Goal: Transaction & Acquisition: Purchase product/service

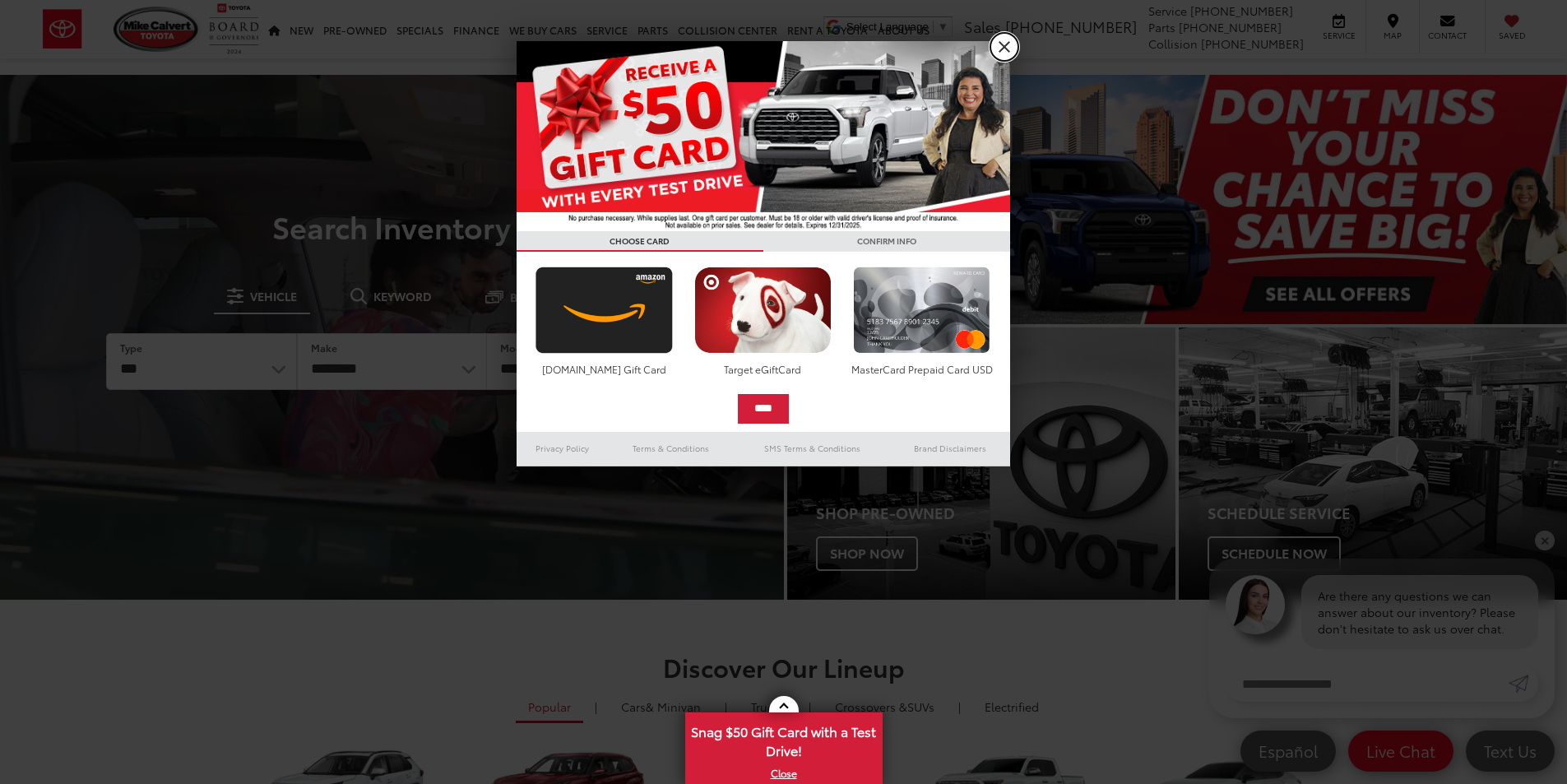
click at [999, 43] on link "X" at bounding box center [1004, 47] width 28 height 28
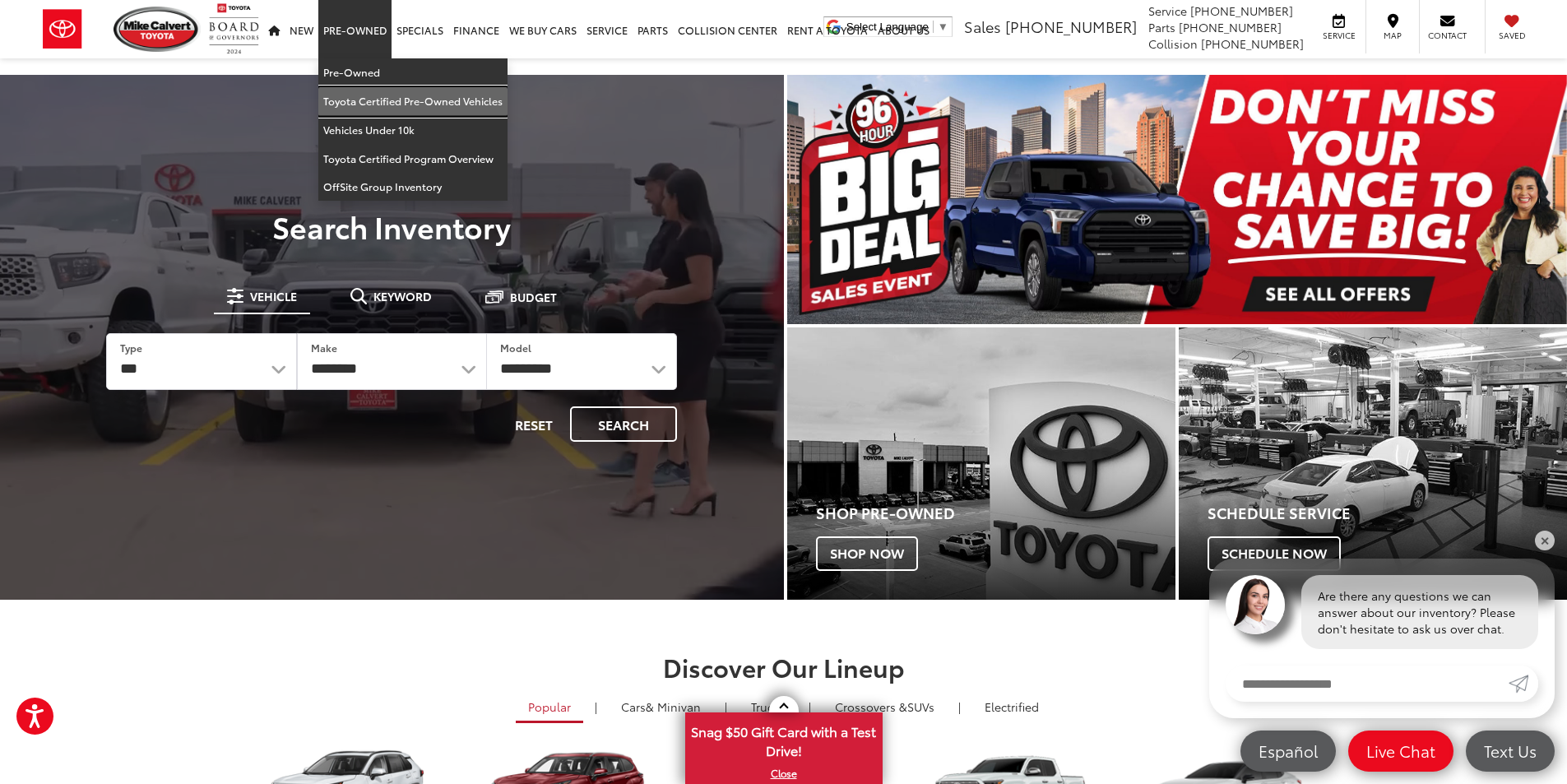
click at [362, 108] on link "Toyota Certified Pre-Owned Vehicles" at bounding box center [413, 102] width 189 height 29
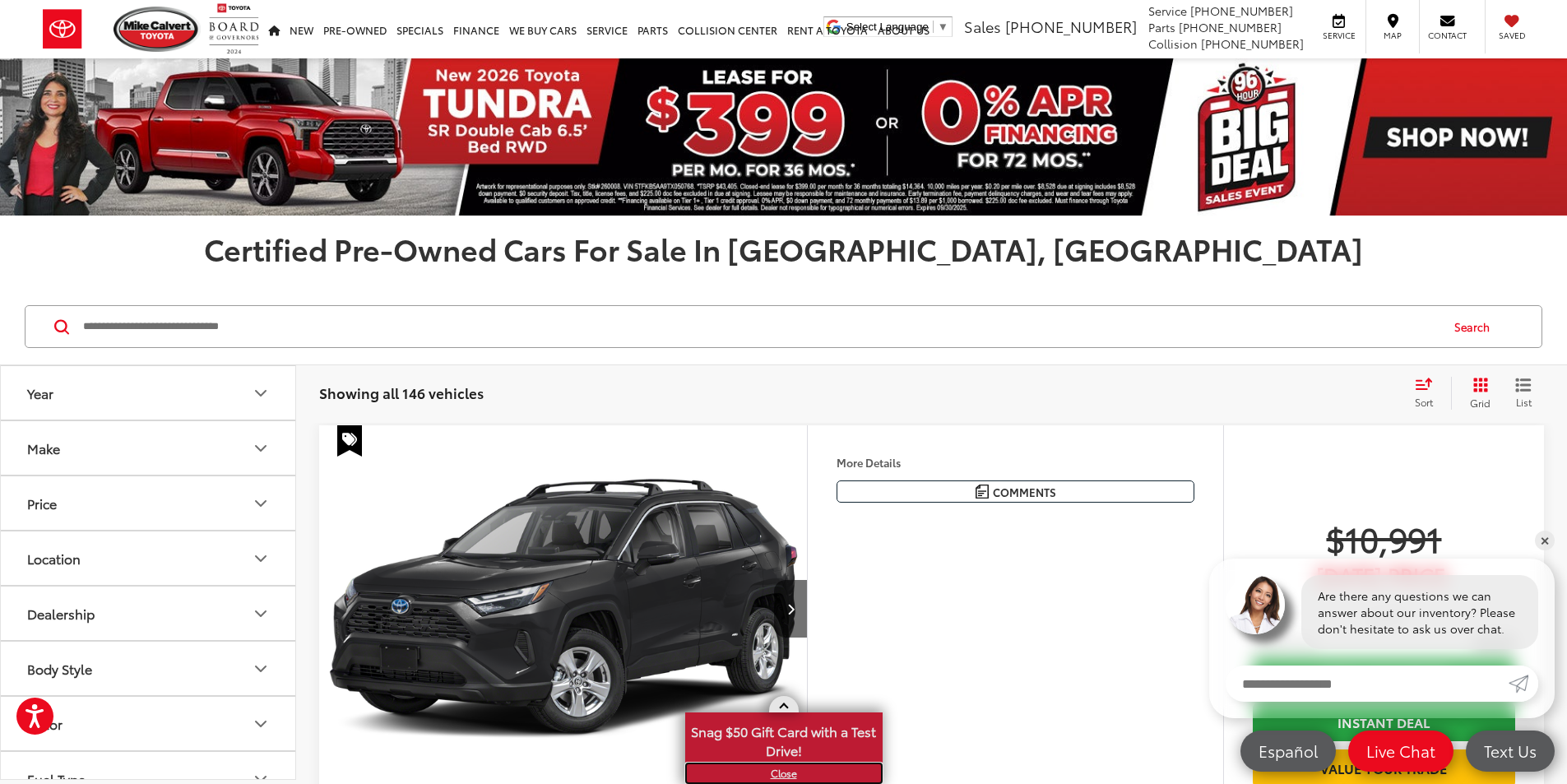
click at [783, 768] on link "X" at bounding box center [784, 772] width 194 height 18
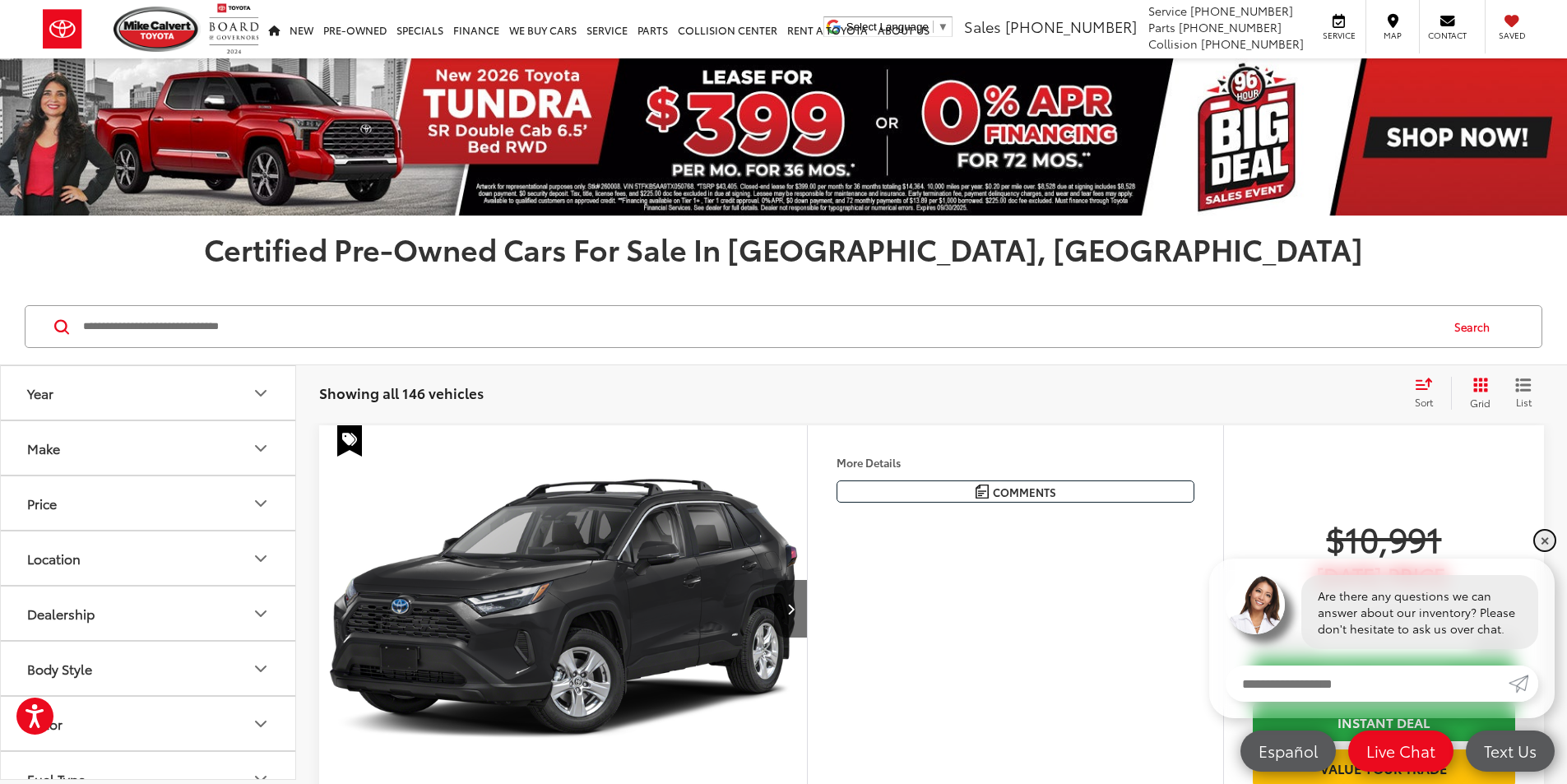
click at [1544, 533] on link "✕" at bounding box center [1544, 539] width 19 height 19
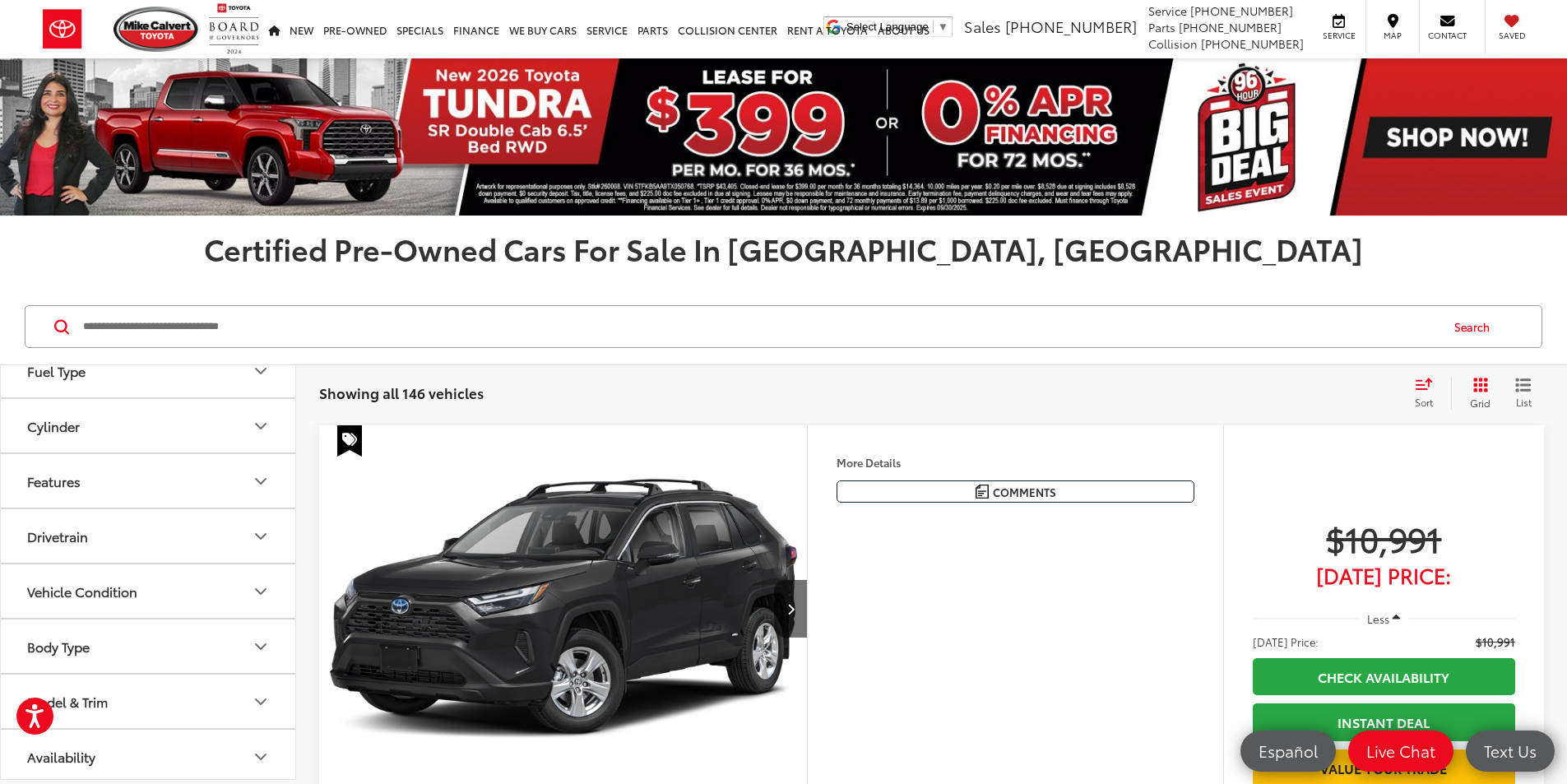
scroll to position [413, 0]
click at [264, 699] on icon "Model & Trim" at bounding box center [260, 696] width 19 height 19
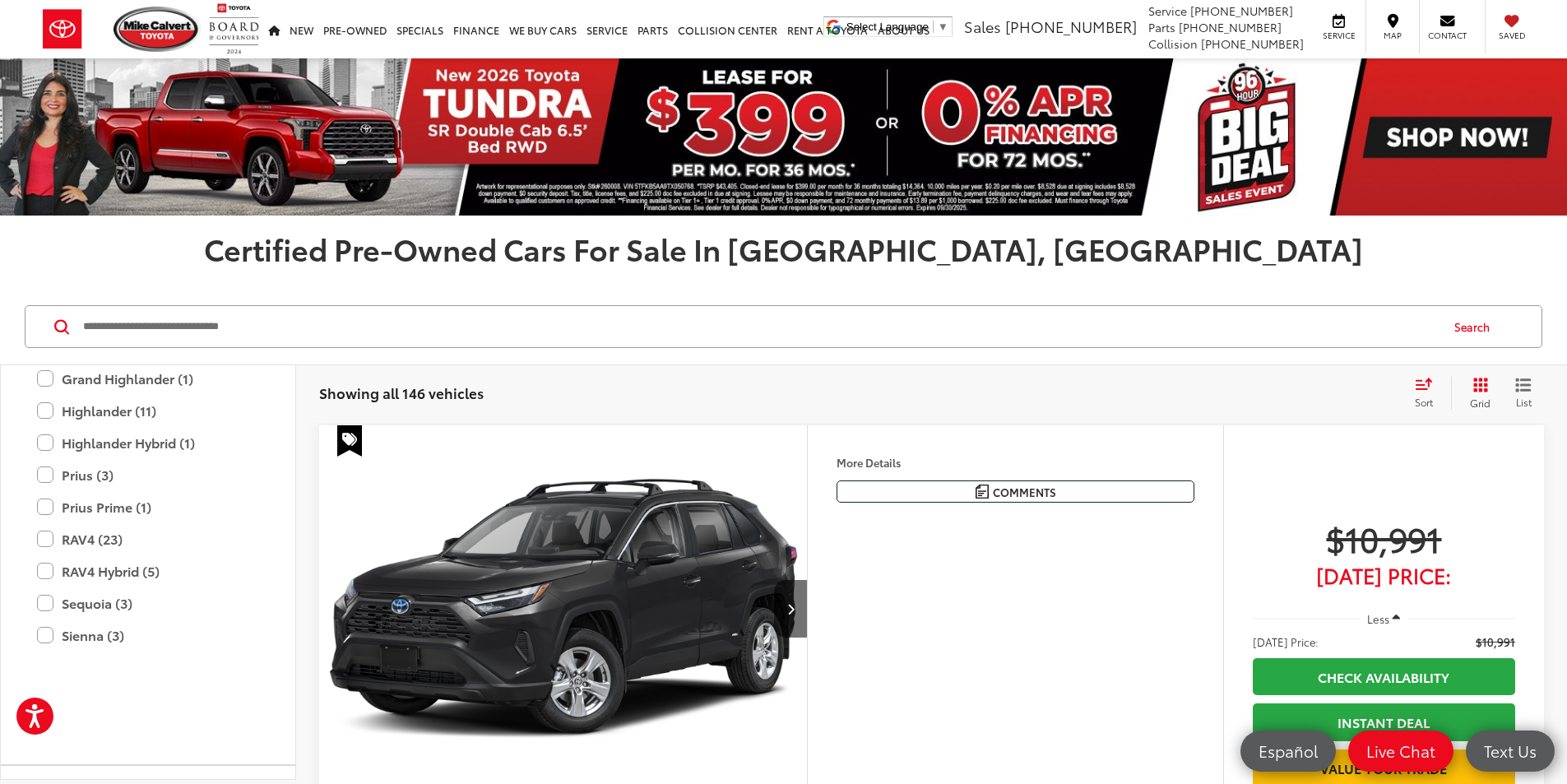
scroll to position [988, 0]
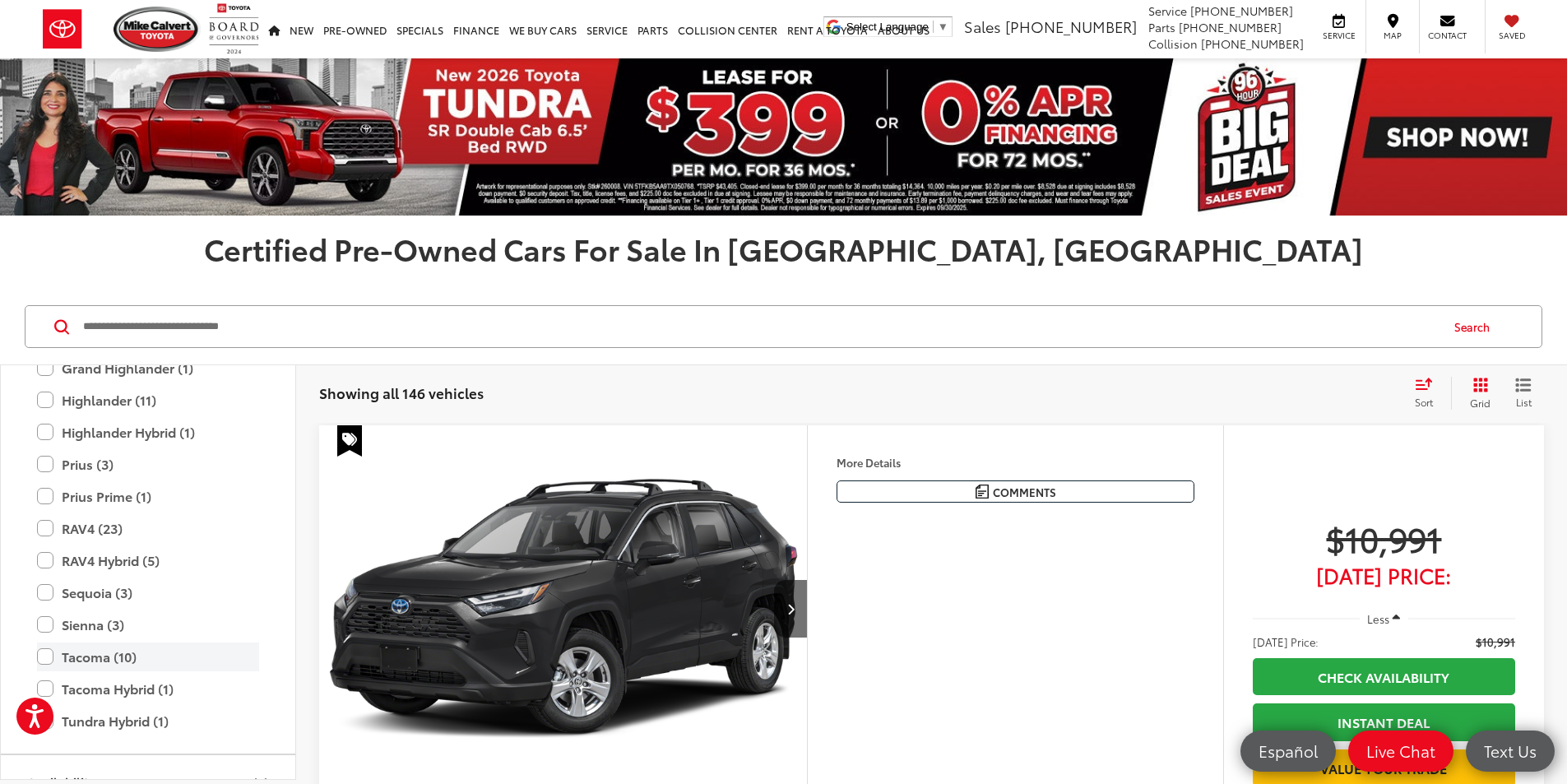
click at [41, 653] on label "Tacoma (10)" at bounding box center [148, 657] width 222 height 29
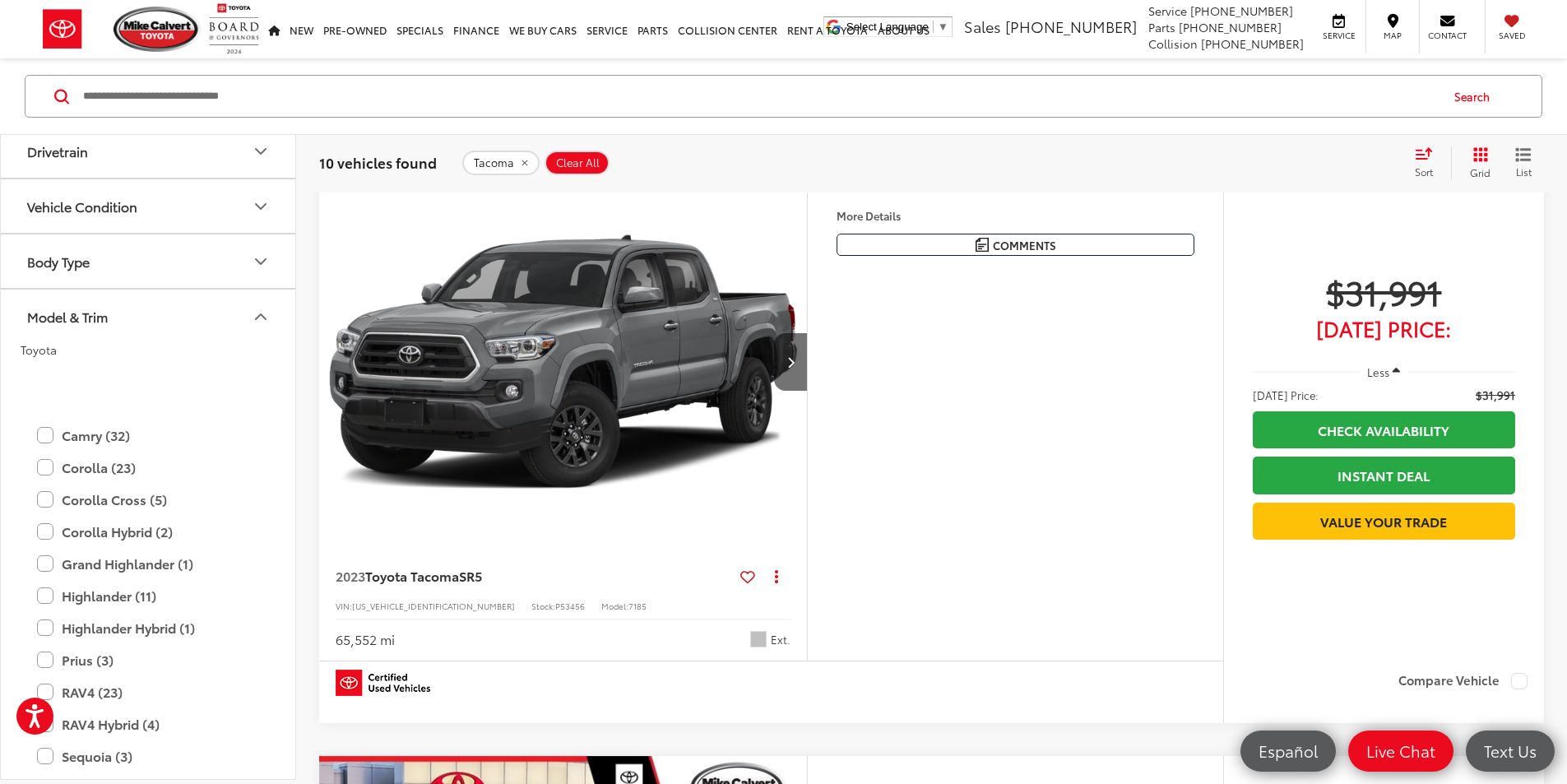
scroll to position [529, 0]
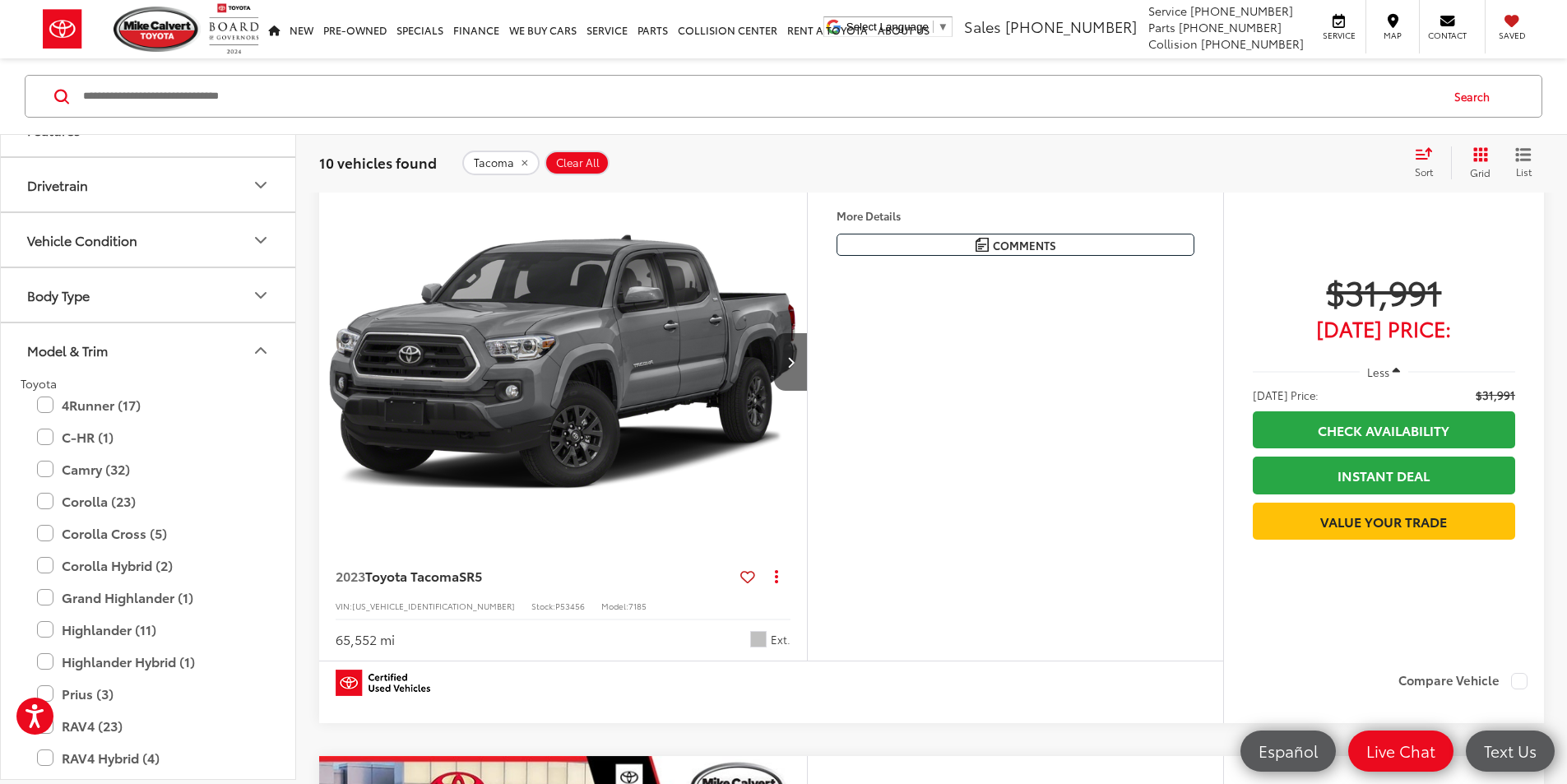
click at [243, 349] on button "Model & Trim" at bounding box center [149, 350] width 296 height 53
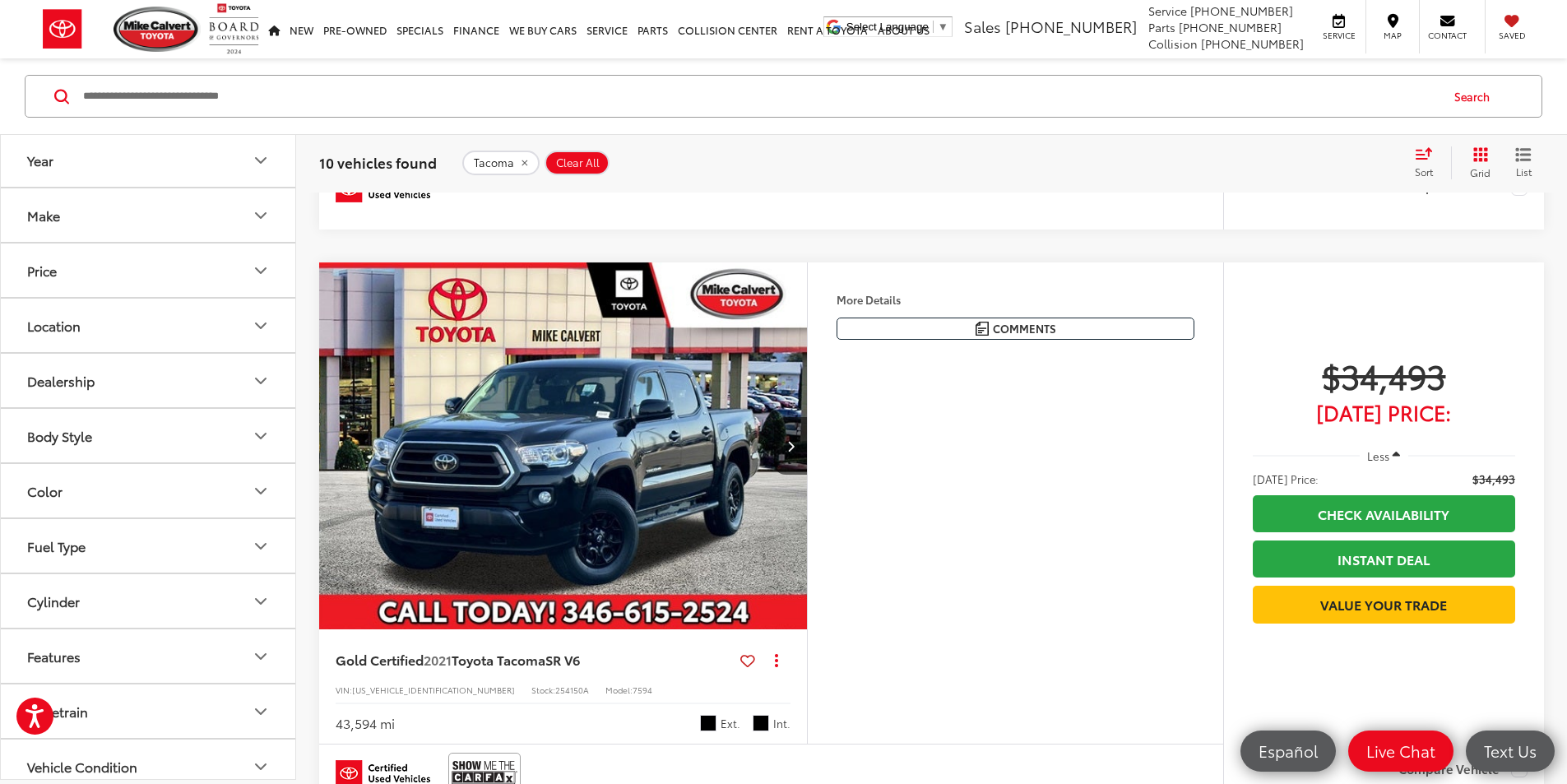
scroll to position [0, 0]
click at [265, 166] on icon "Year" at bounding box center [260, 163] width 19 height 19
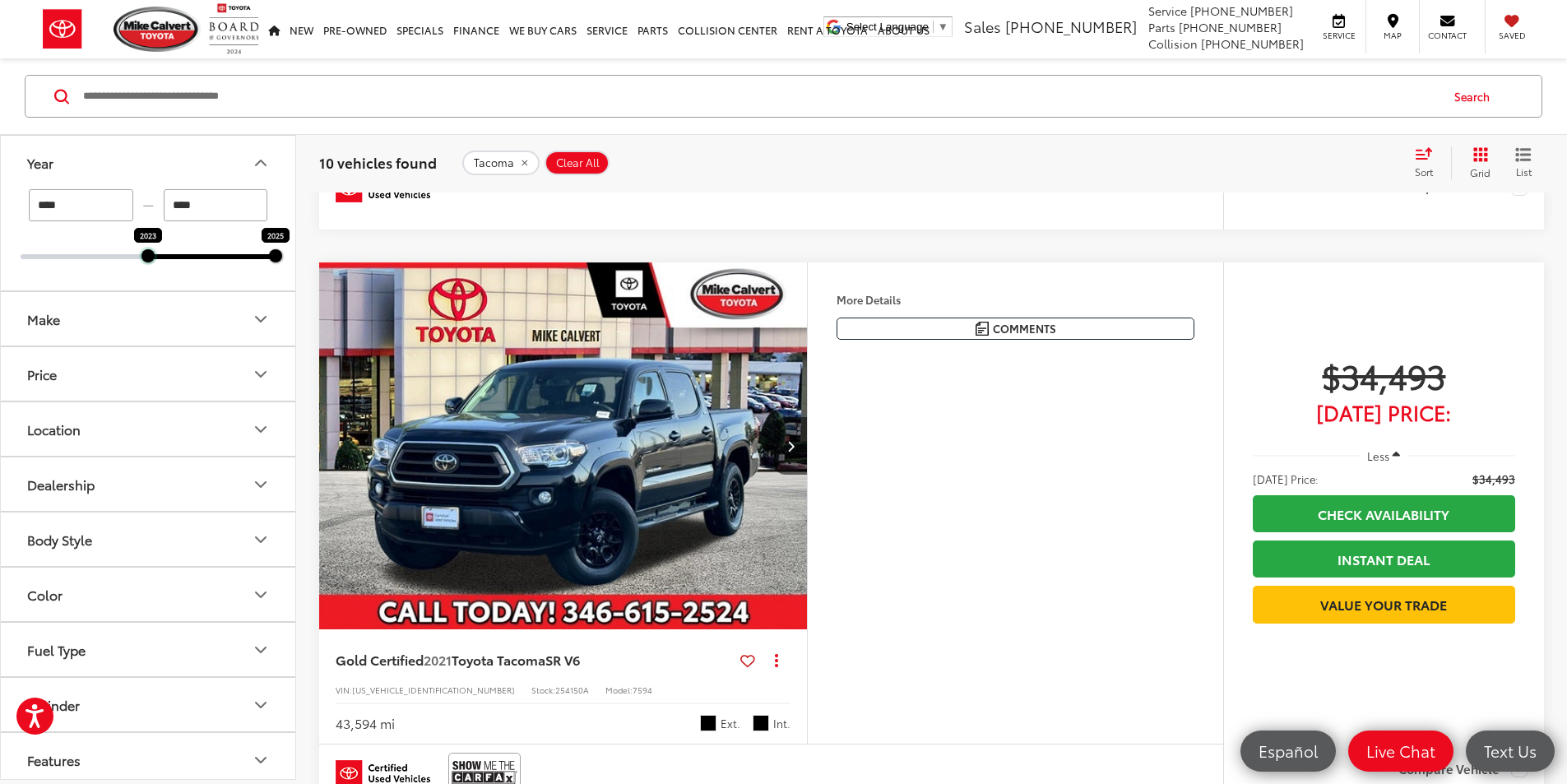
drag, startPoint x: 20, startPoint y: 259, endPoint x: 134, endPoint y: 245, distance: 114.9
click at [135, 246] on div "**** — **** 2023 2025" at bounding box center [147, 224] width 255 height 70
type input "****"
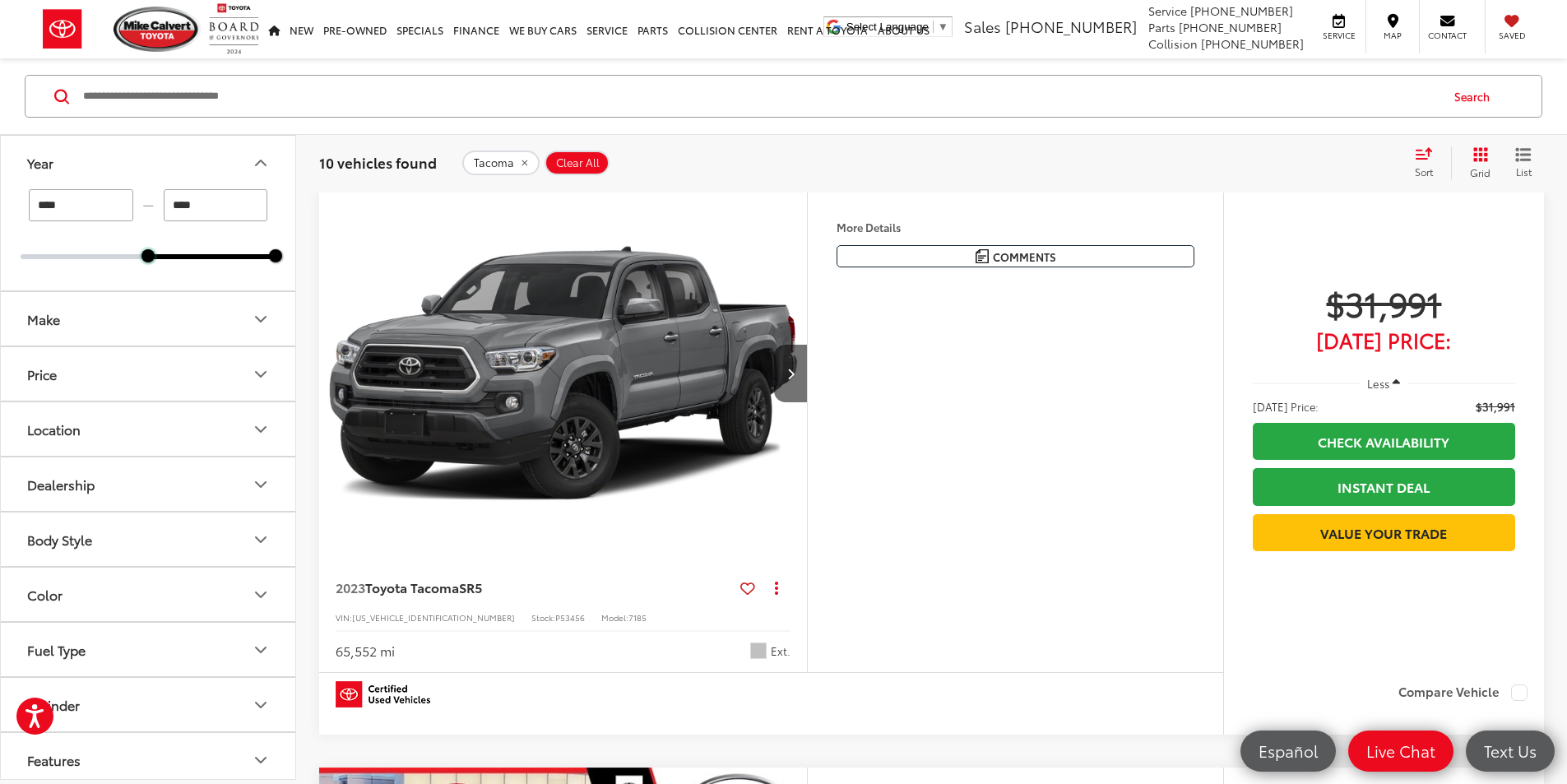
scroll to position [230, 0]
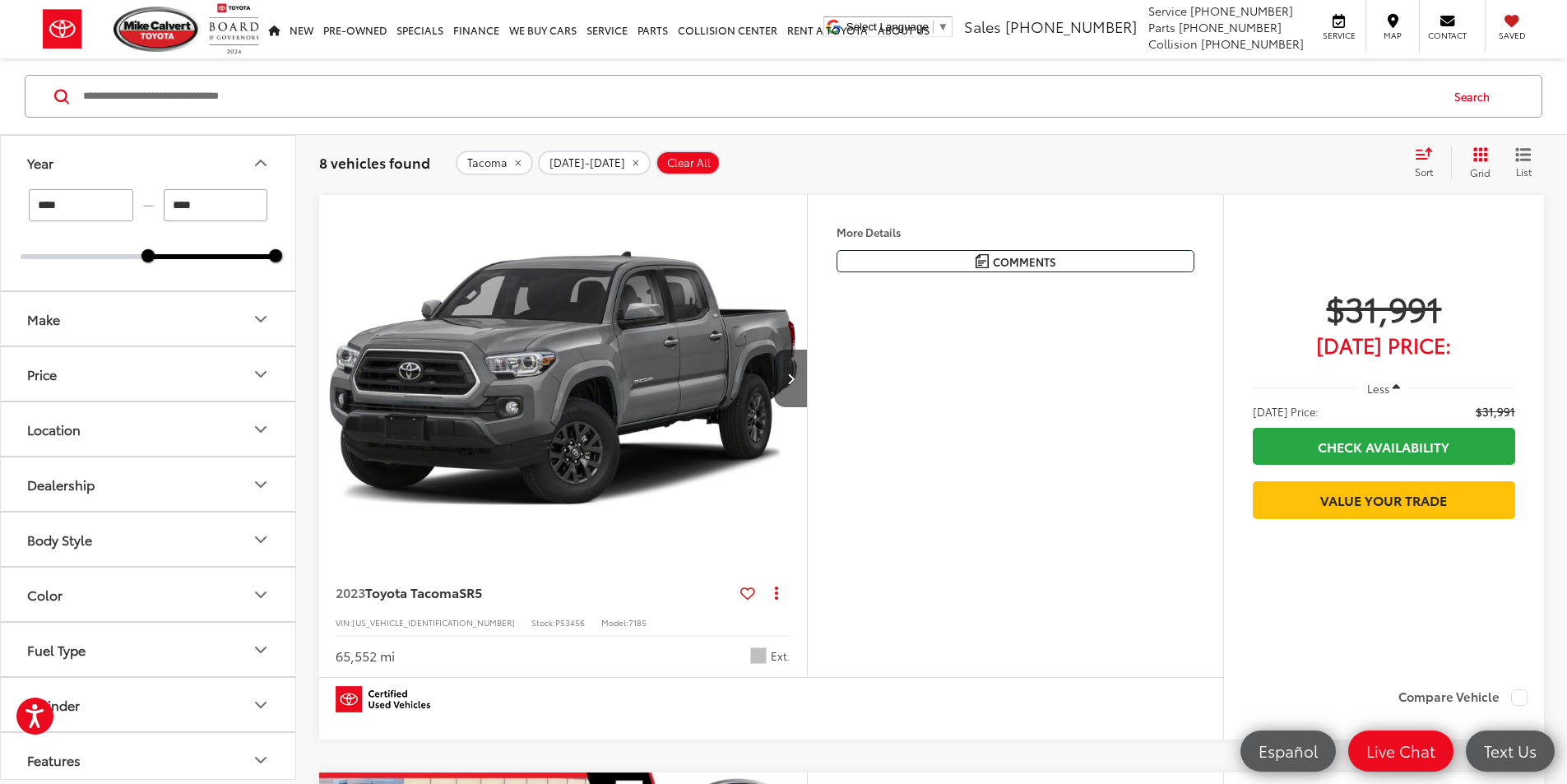
click at [260, 160] on icon "Year" at bounding box center [261, 163] width 10 height 5
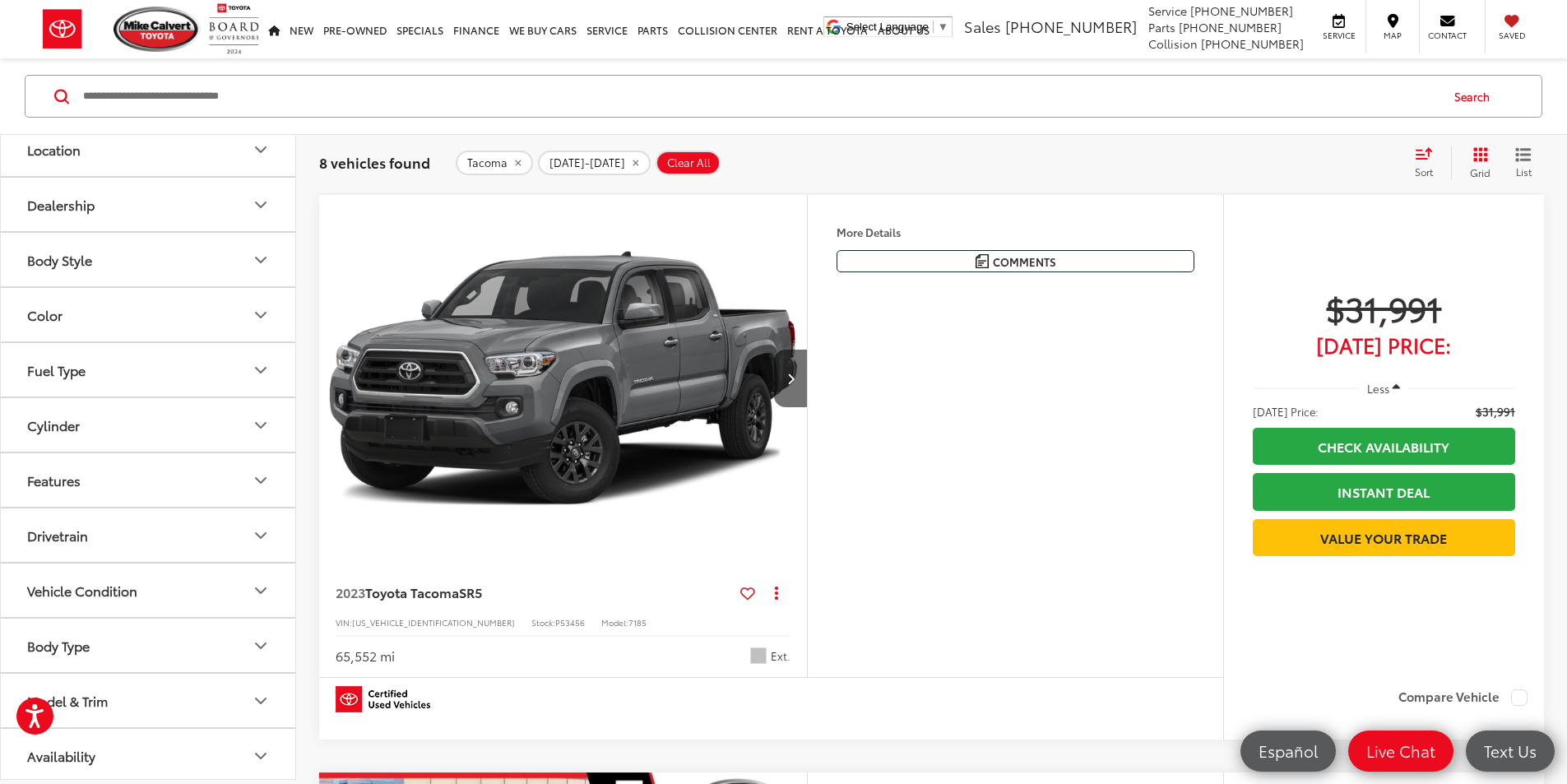
scroll to position [183, 0]
click at [255, 704] on icon "Model & Trim" at bounding box center [260, 696] width 19 height 19
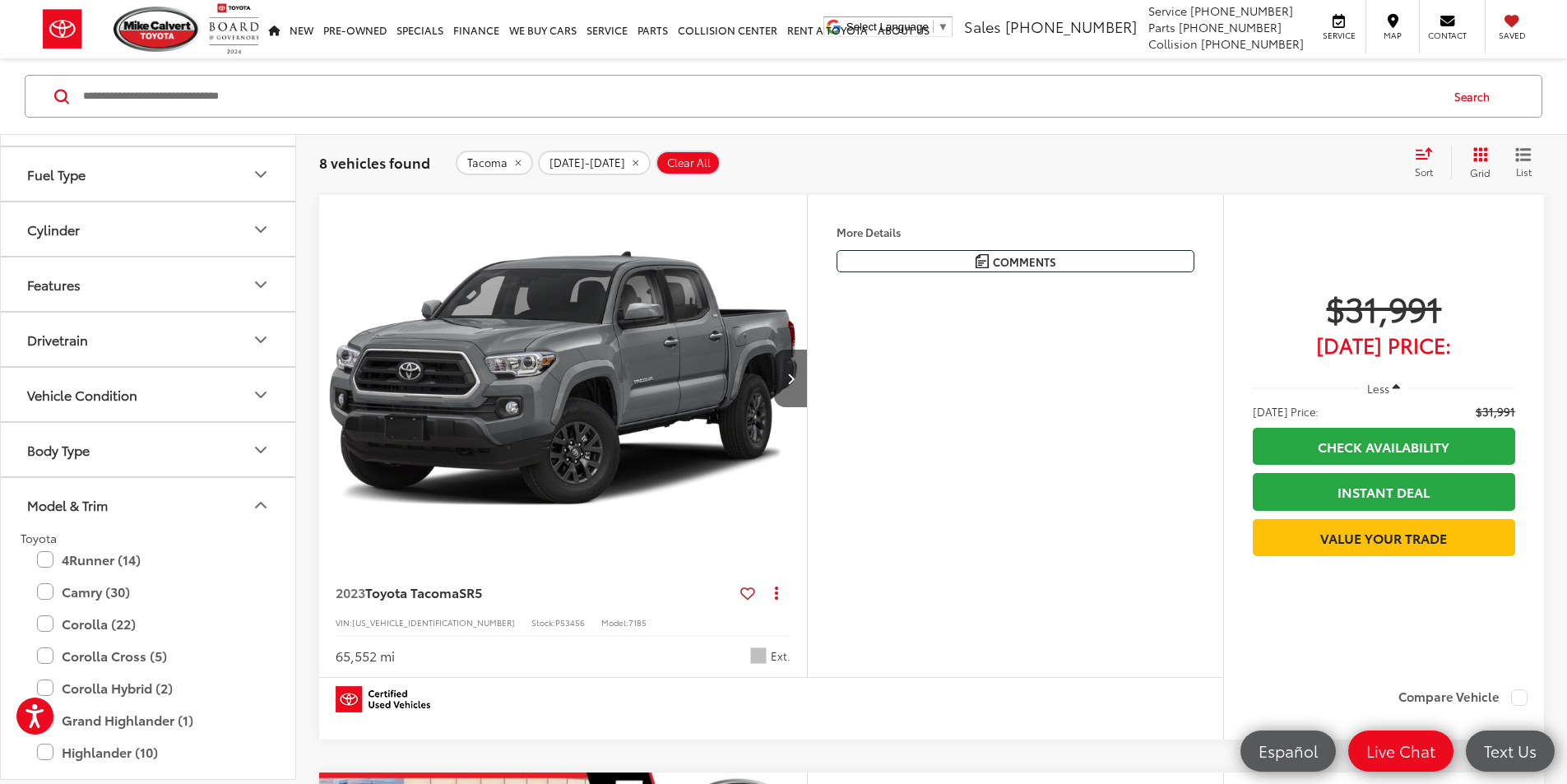
scroll to position [345, 0]
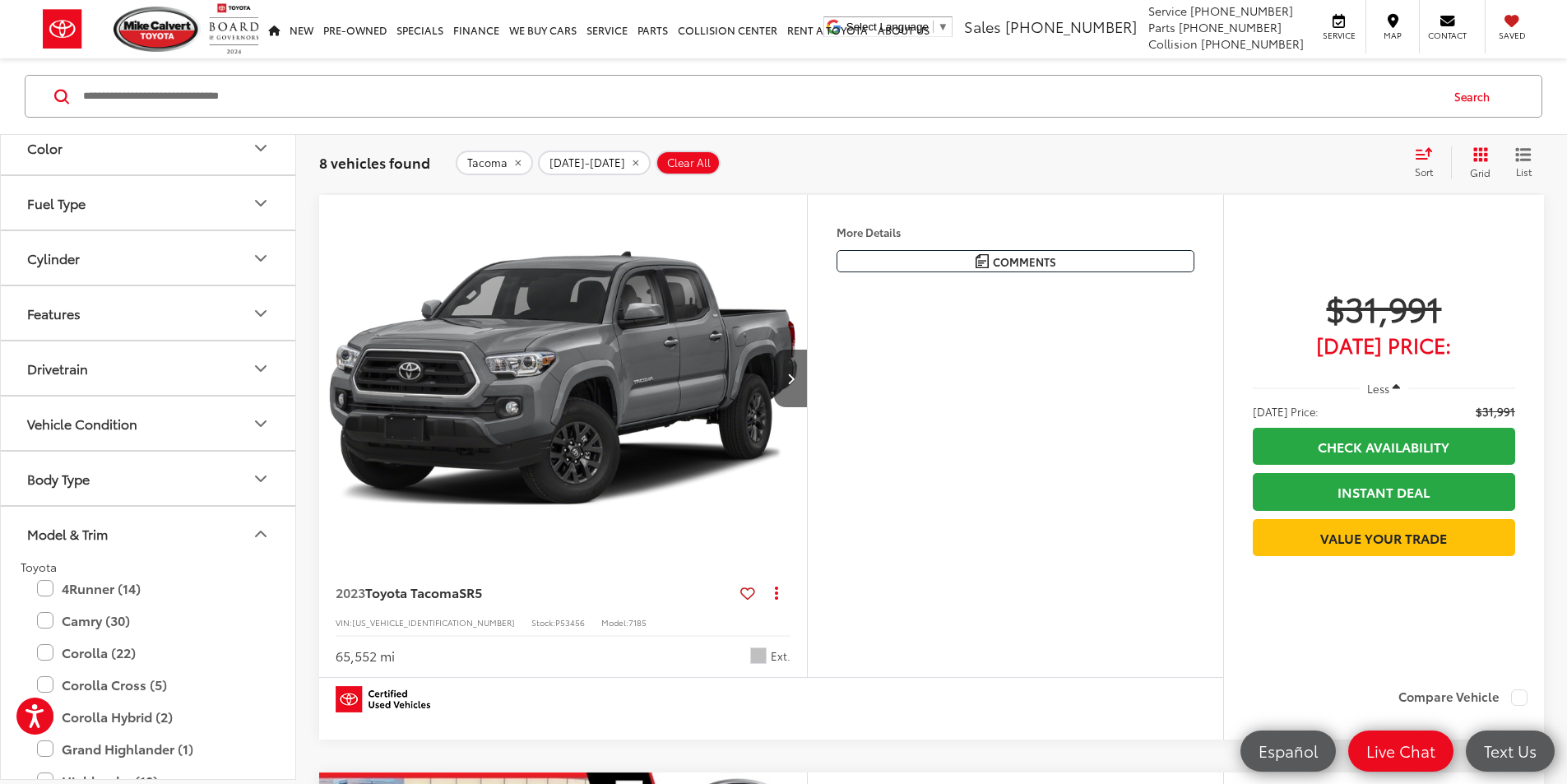
click at [263, 542] on icon "Model & Trim" at bounding box center [260, 533] width 19 height 19
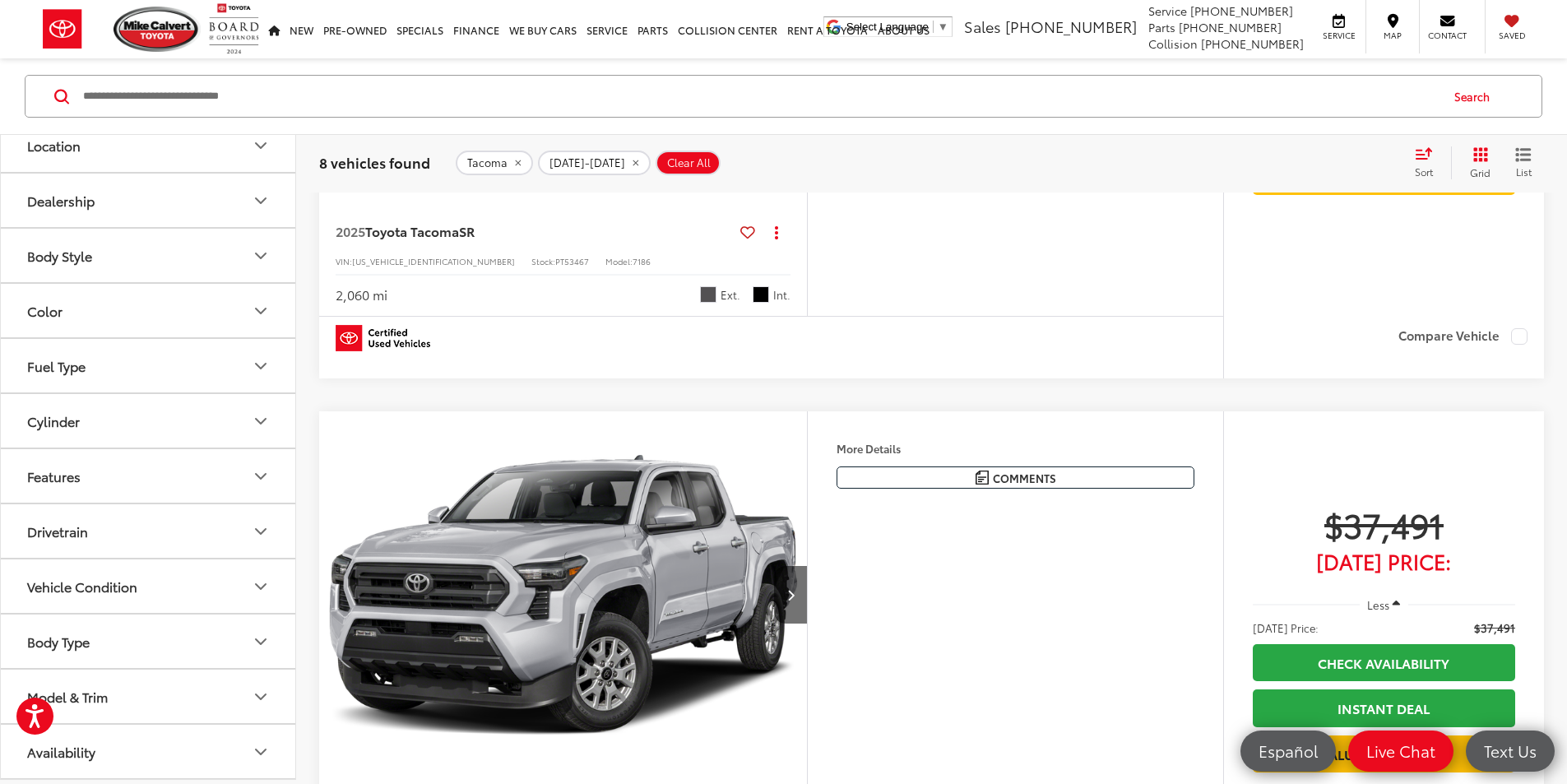
scroll to position [2303, 0]
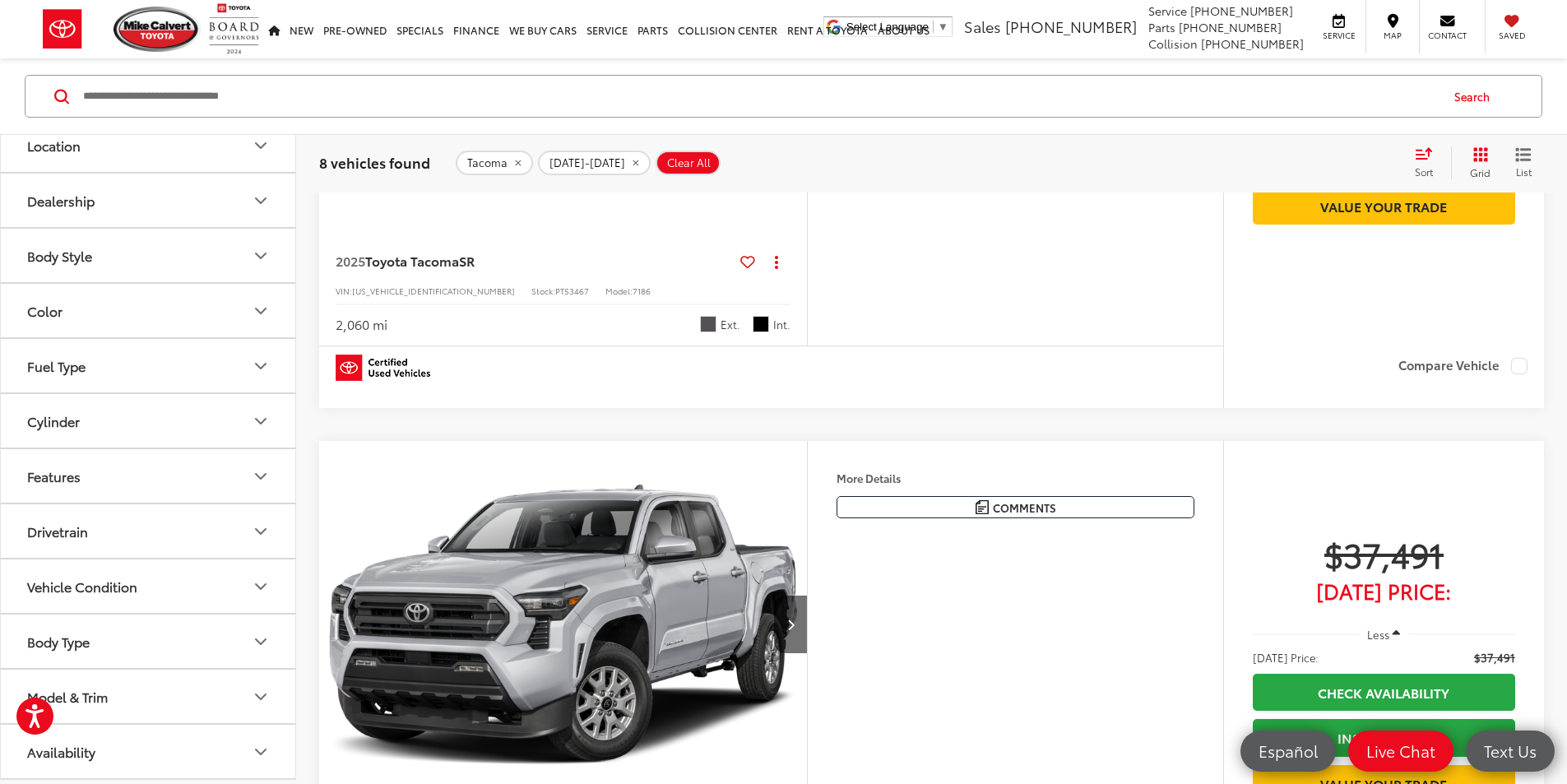
click at [795, 52] on icon "Next image" at bounding box center [791, 47] width 8 height 12
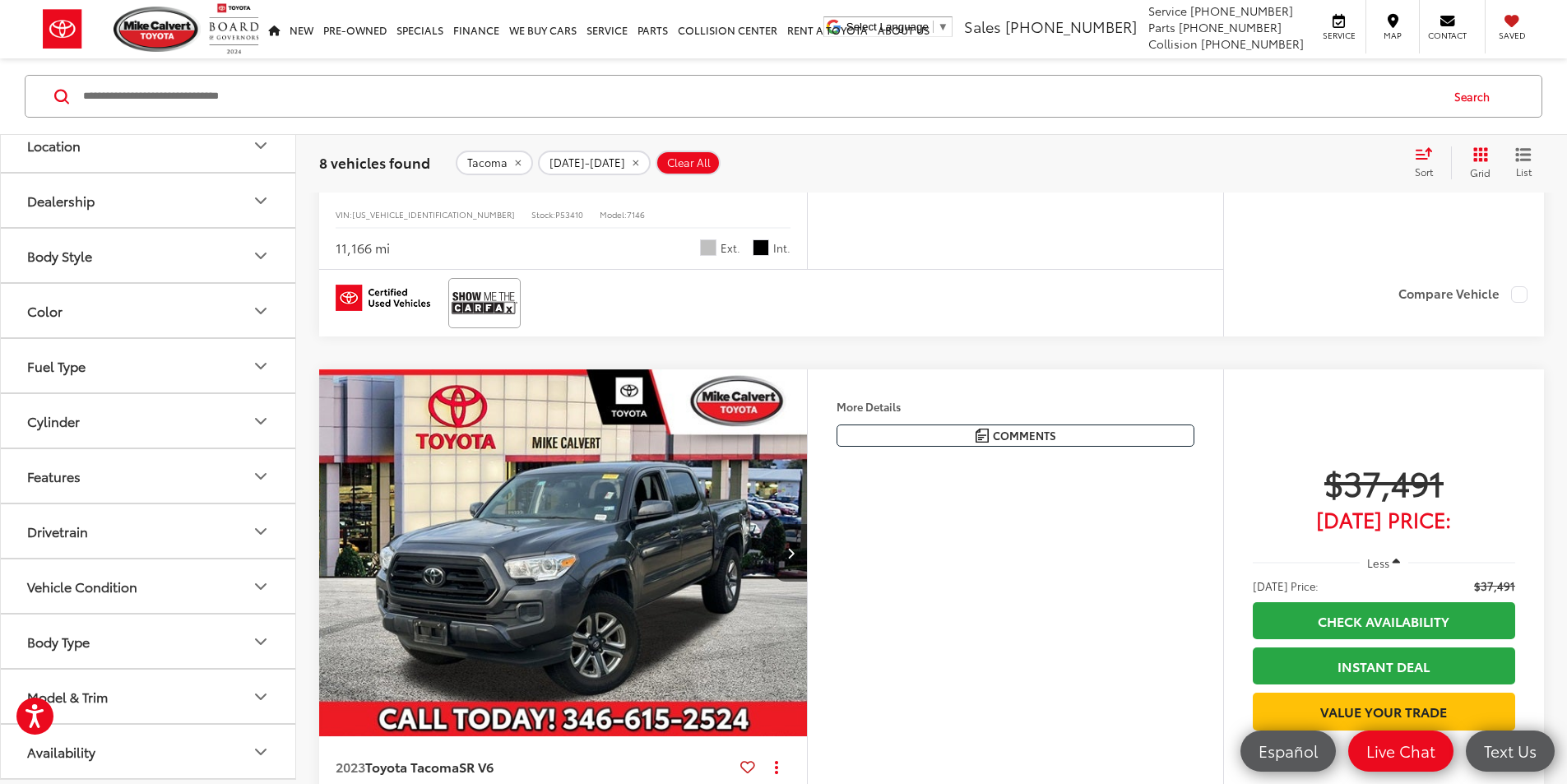
scroll to position [2961, 0]
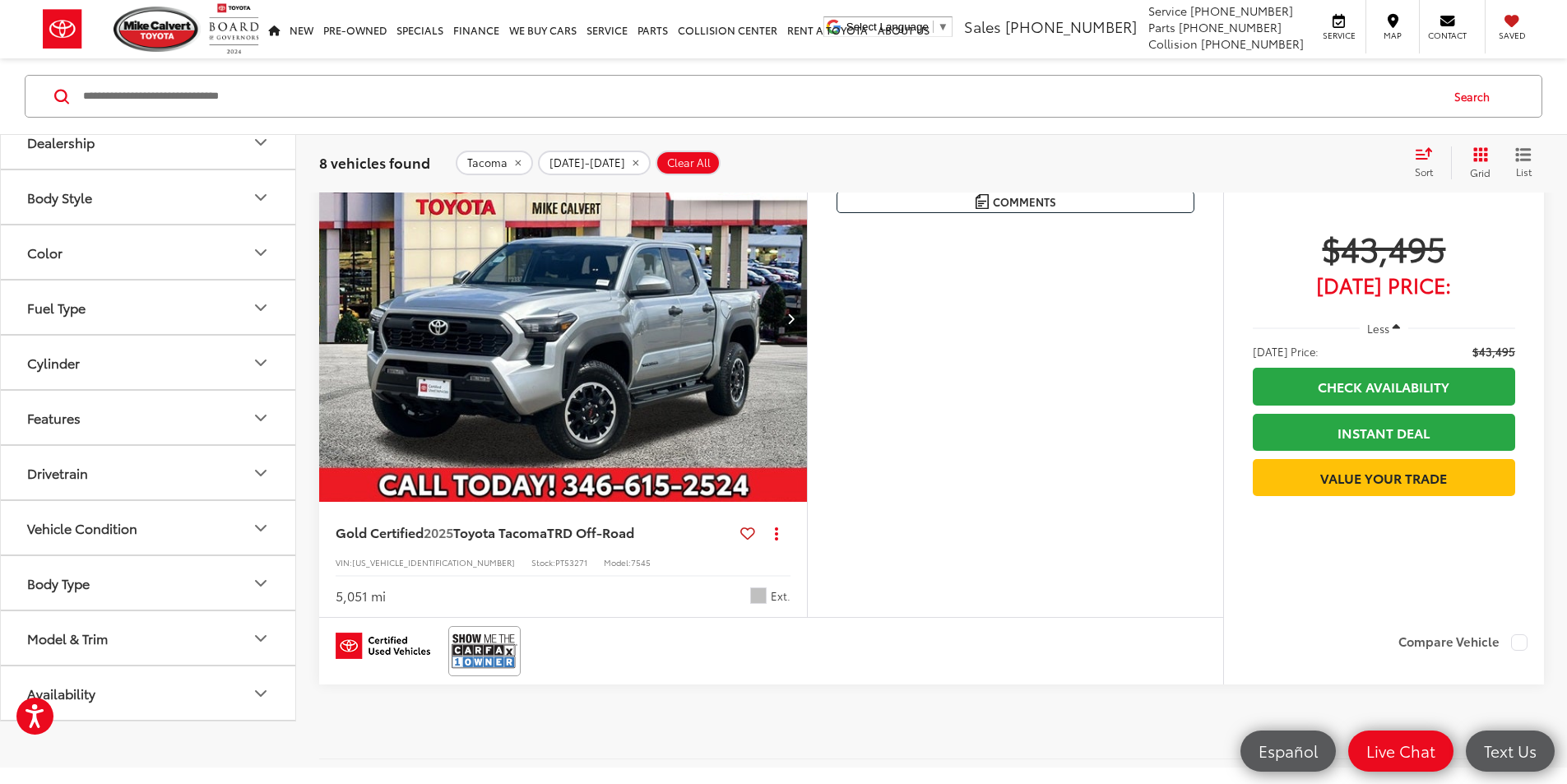
scroll to position [4384, 0]
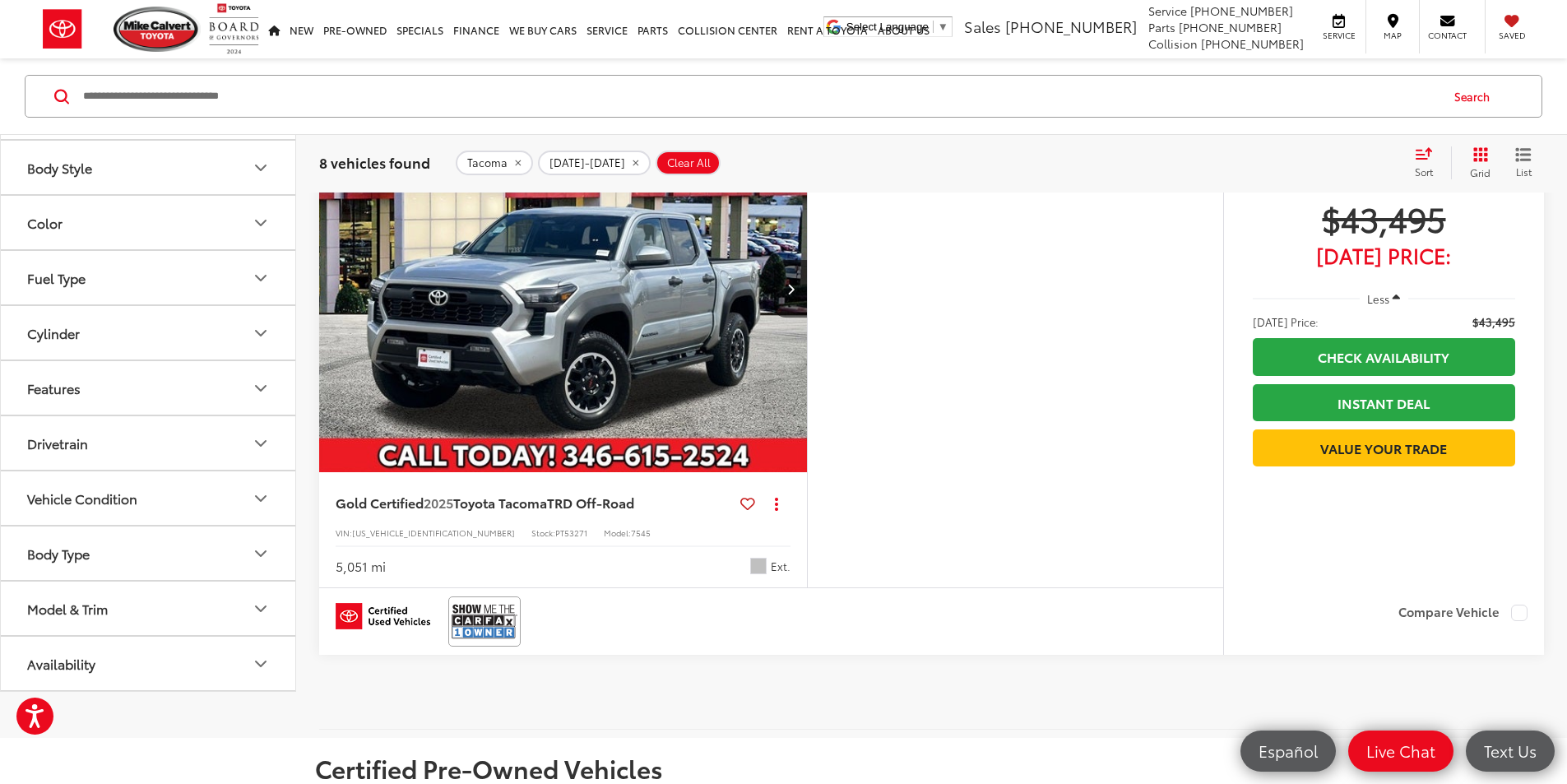
click at [164, 635] on button "Model & Trim" at bounding box center [149, 608] width 296 height 53
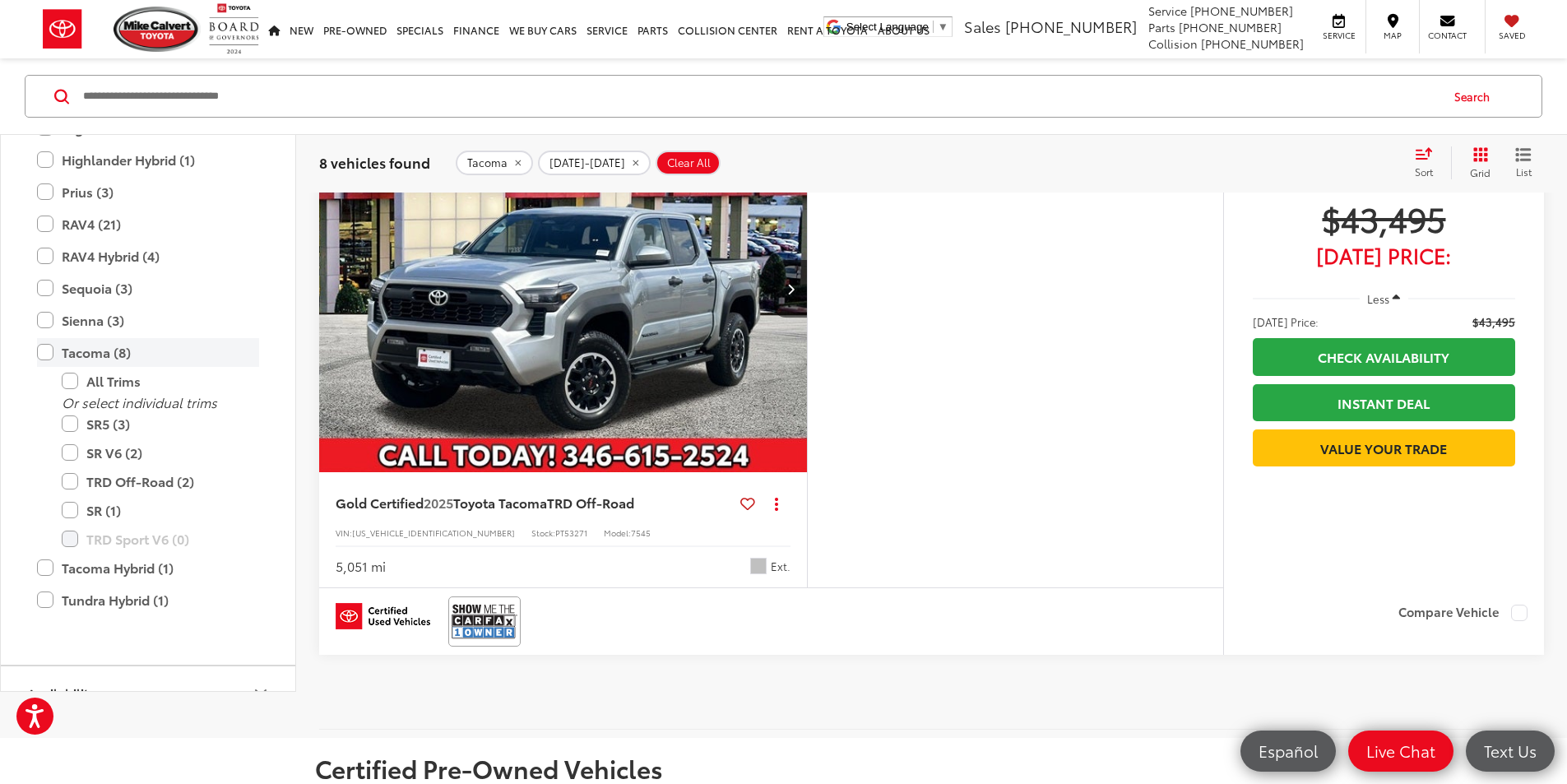
scroll to position [940, 0]
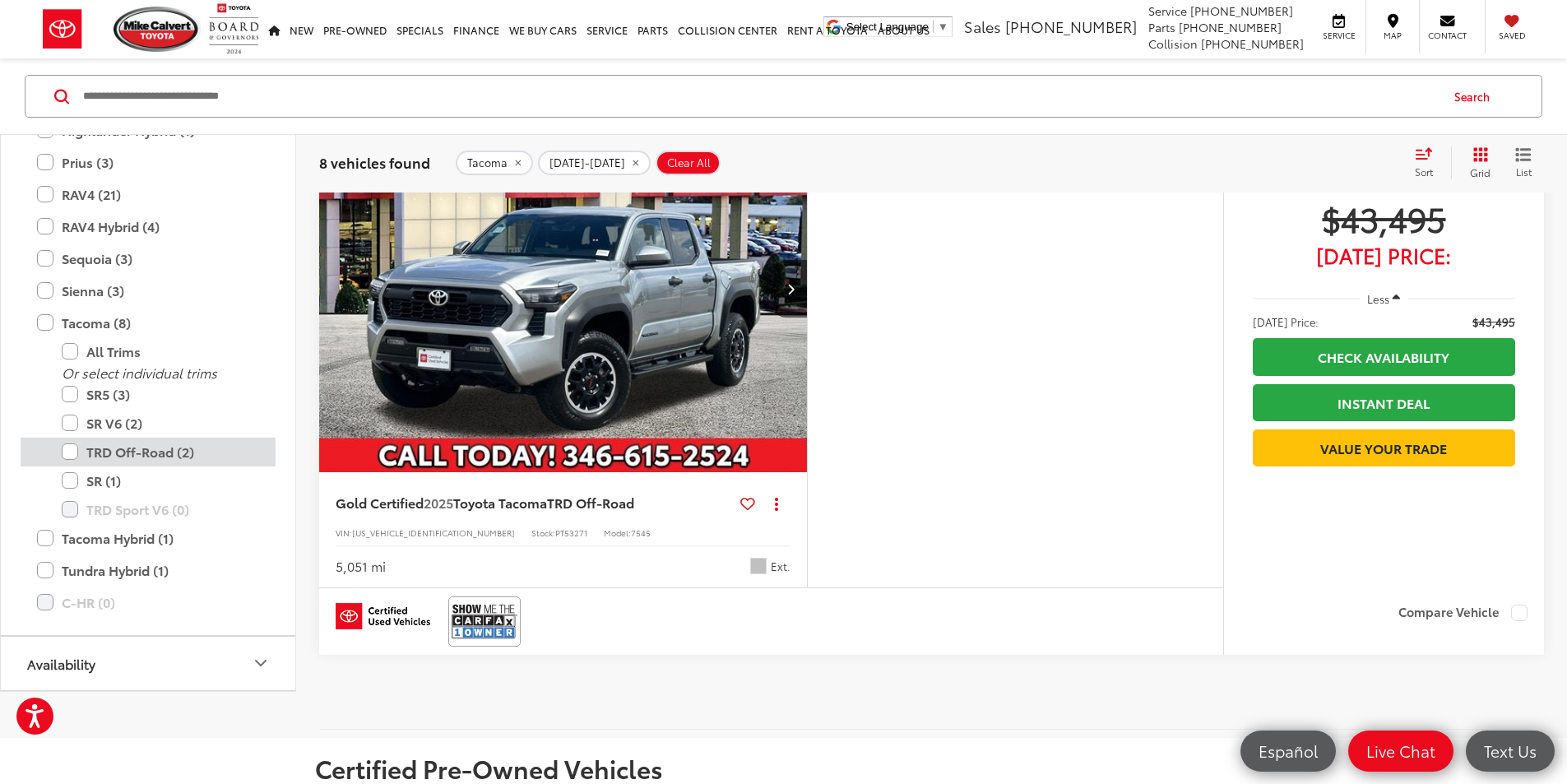
click at [69, 467] on label "TRD Off-Road (2)" at bounding box center [160, 452] width 197 height 29
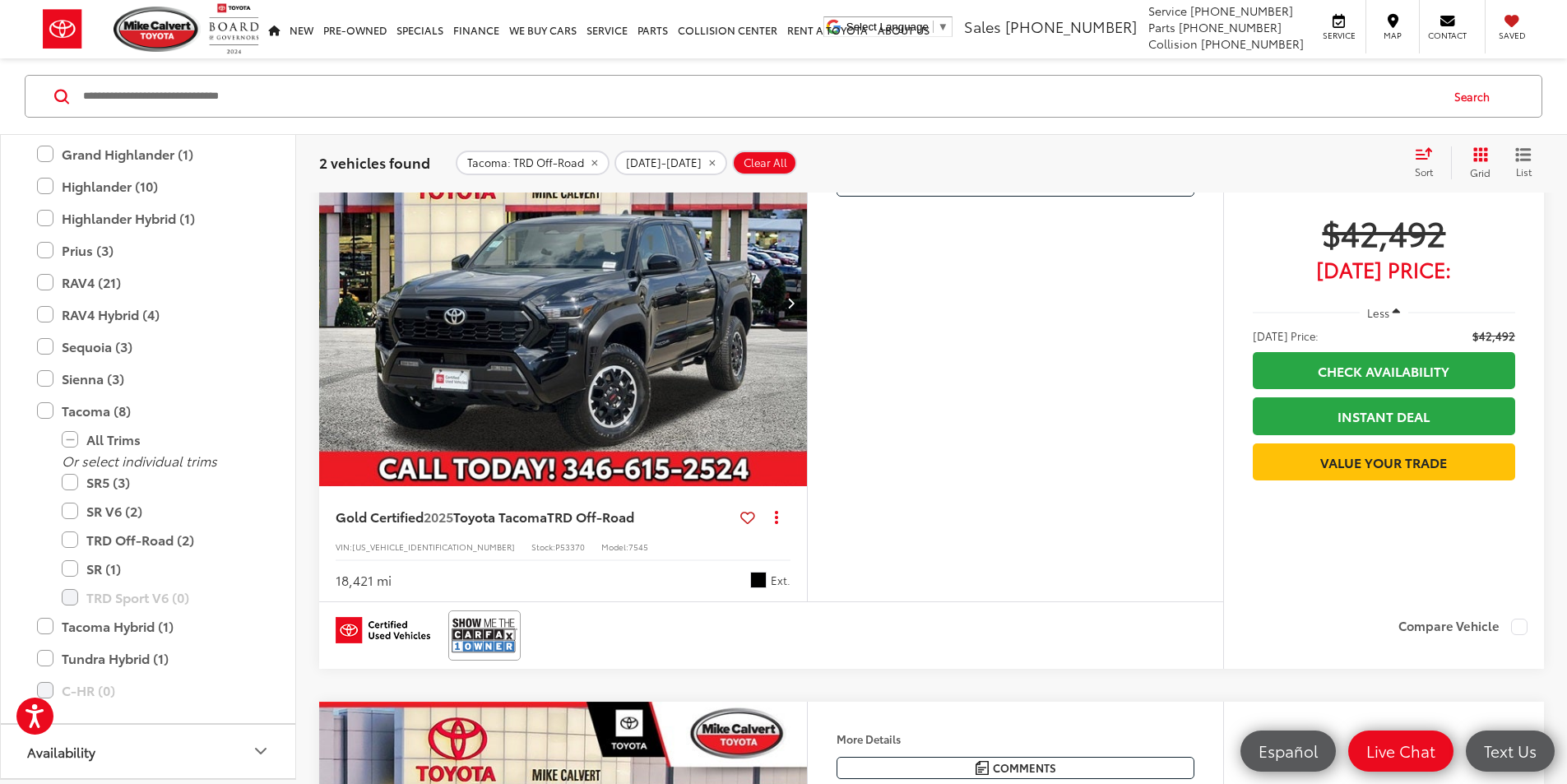
scroll to position [312, 0]
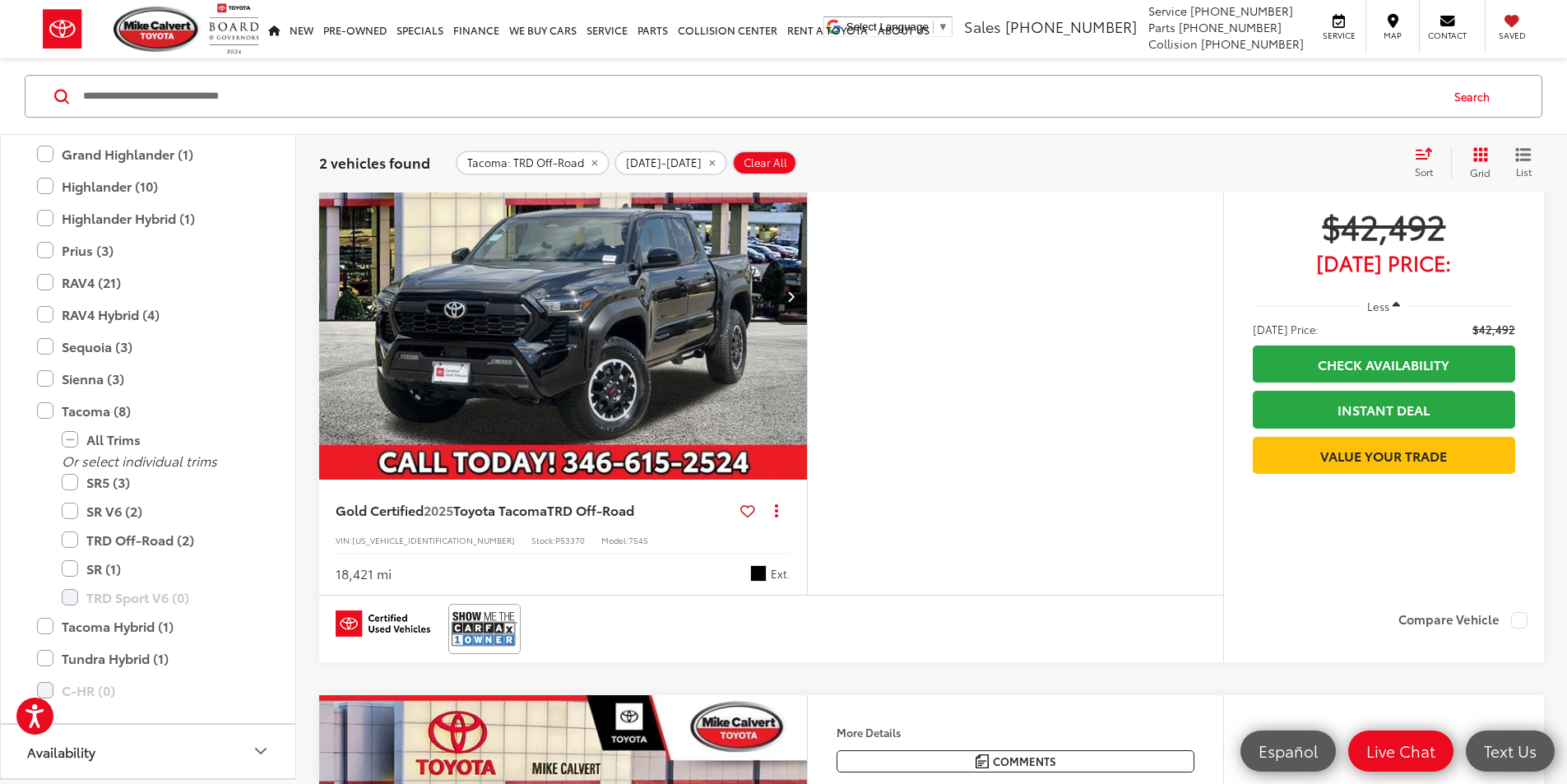
click at [759, 378] on img "2025 Toyota Tacoma TRD Off-Road 0" at bounding box center [563, 296] width 490 height 367
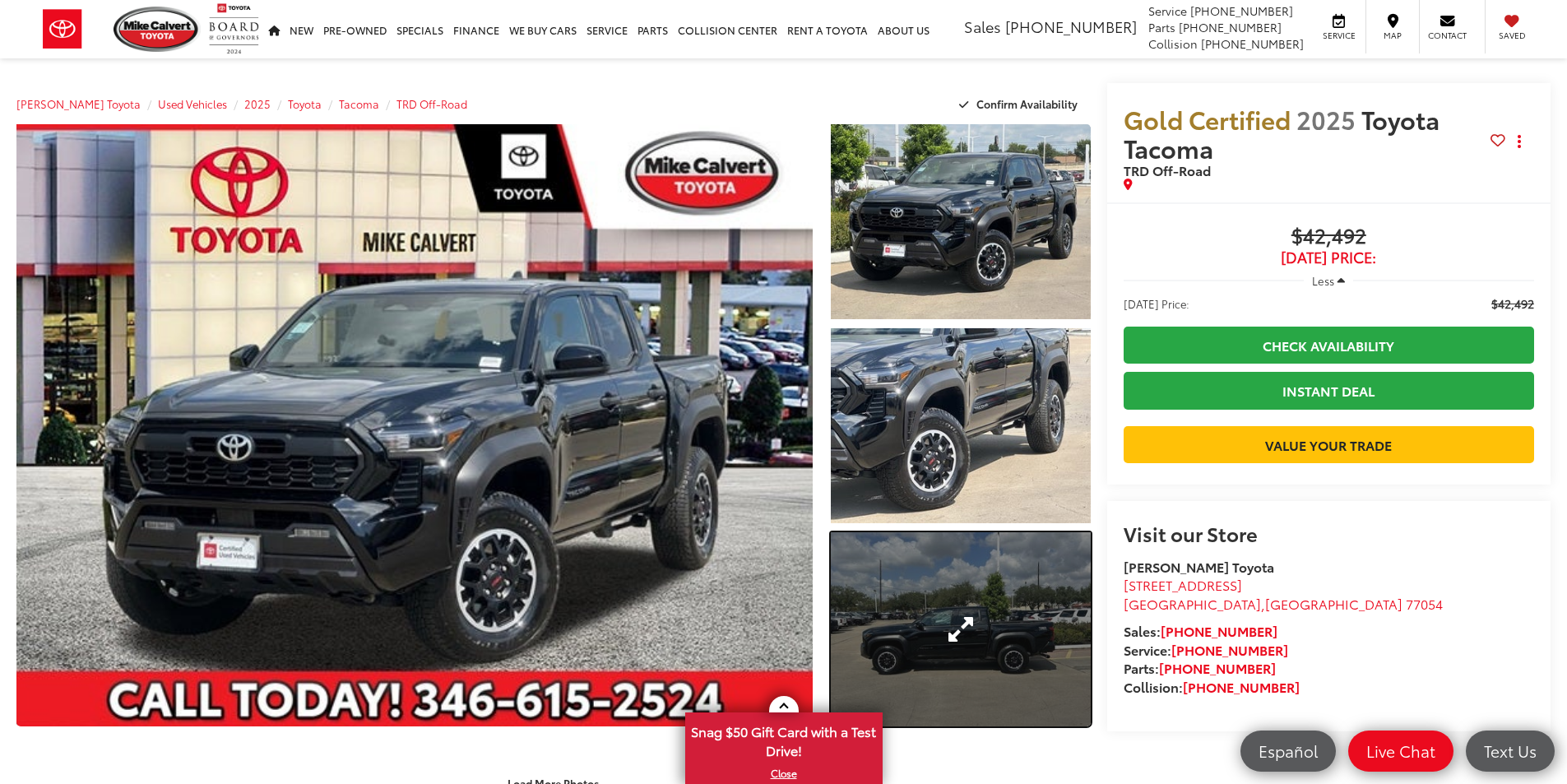
click at [988, 646] on link "Expand Photo 3" at bounding box center [961, 629] width 260 height 195
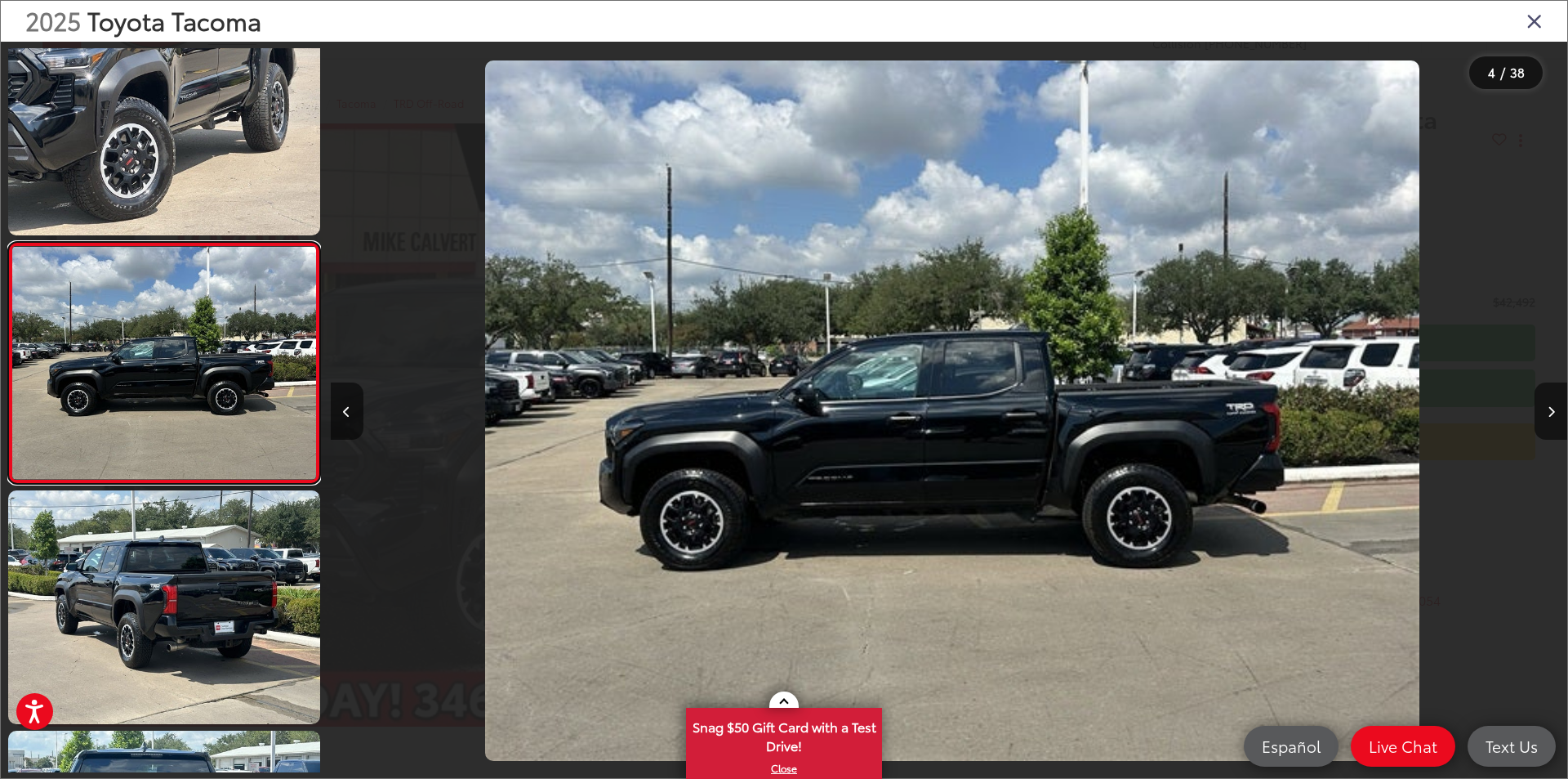
scroll to position [0, 3710]
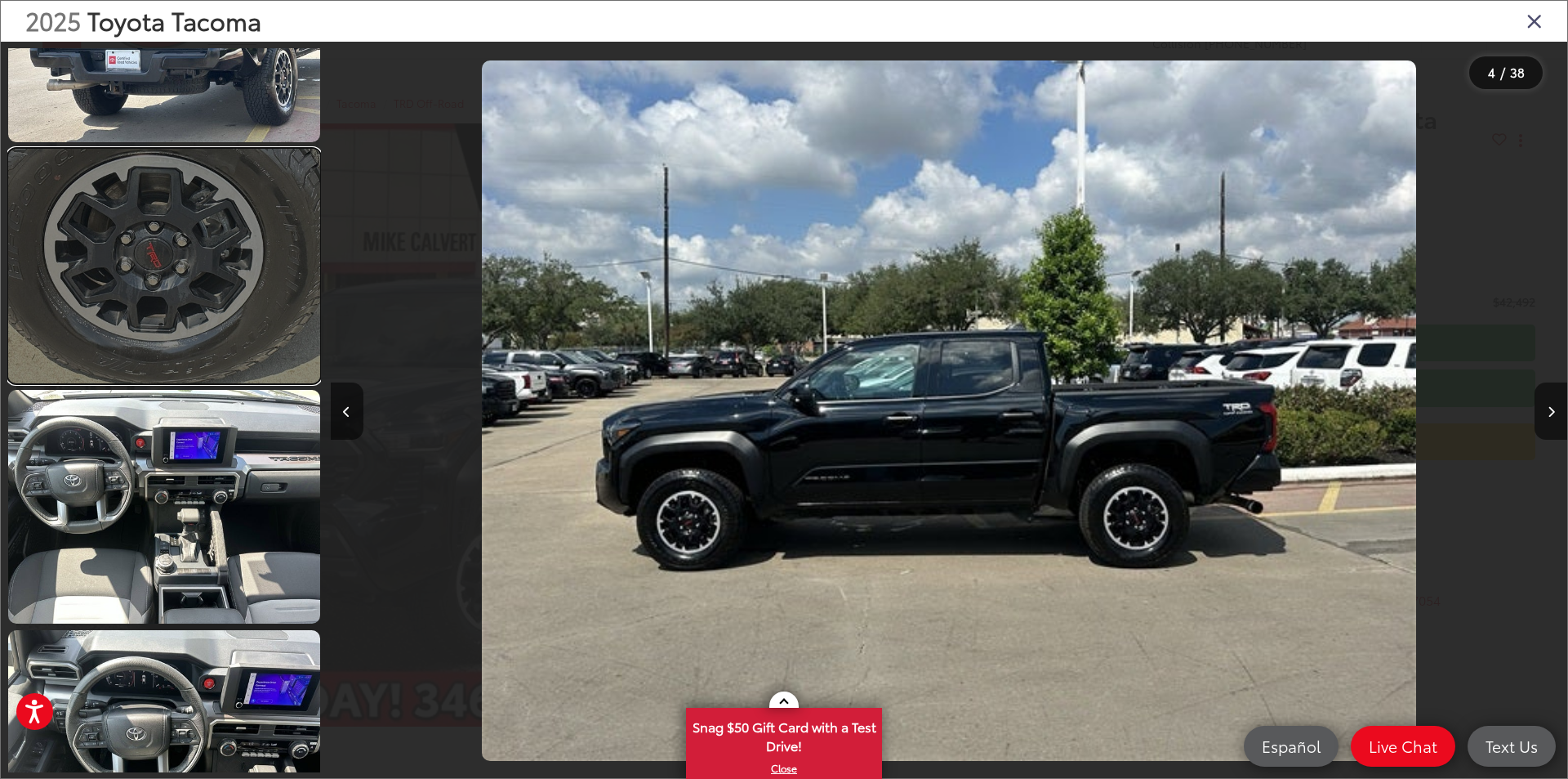
click at [260, 299] on link at bounding box center [164, 266] width 312 height 234
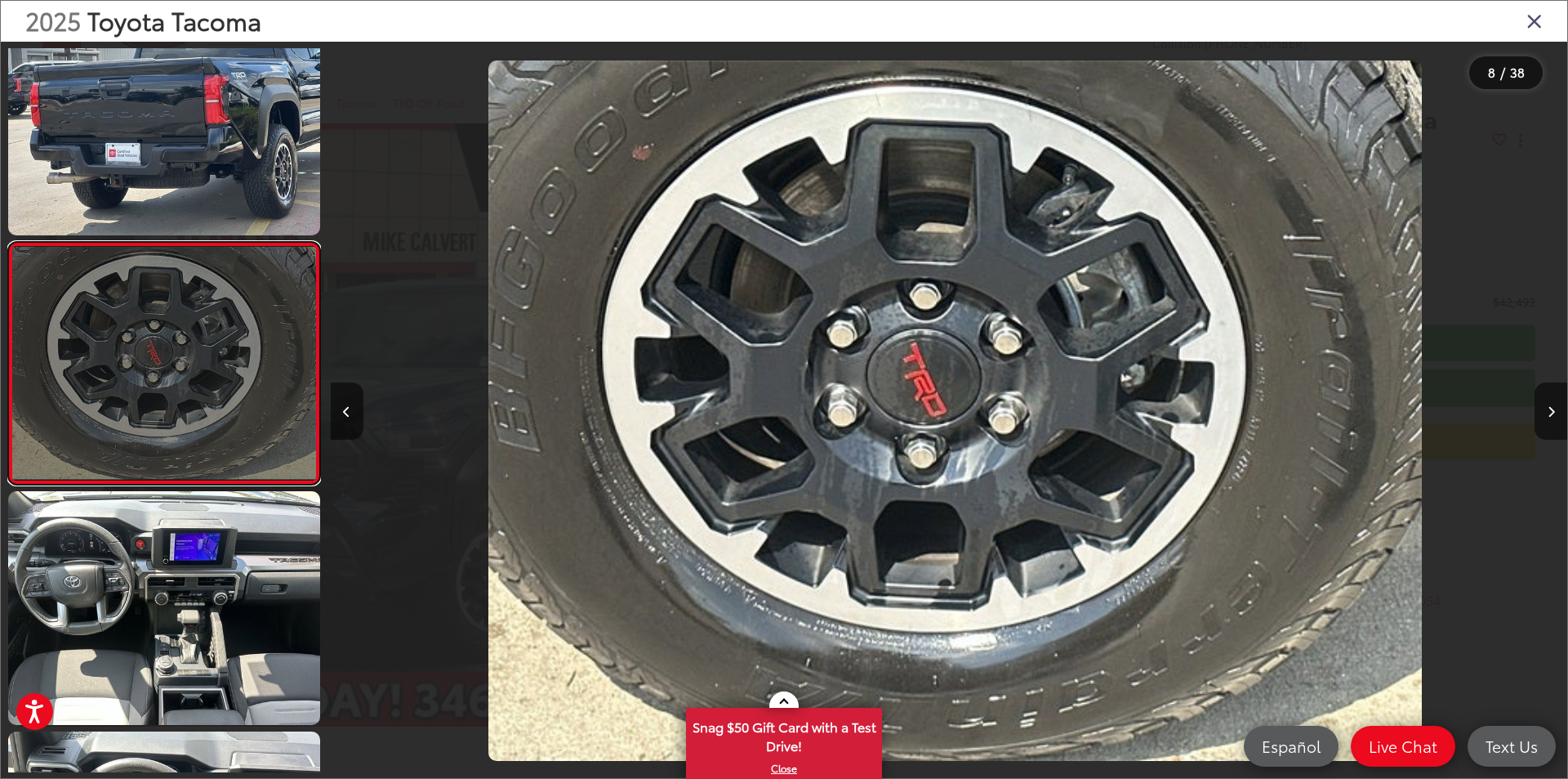
scroll to position [0, 8657]
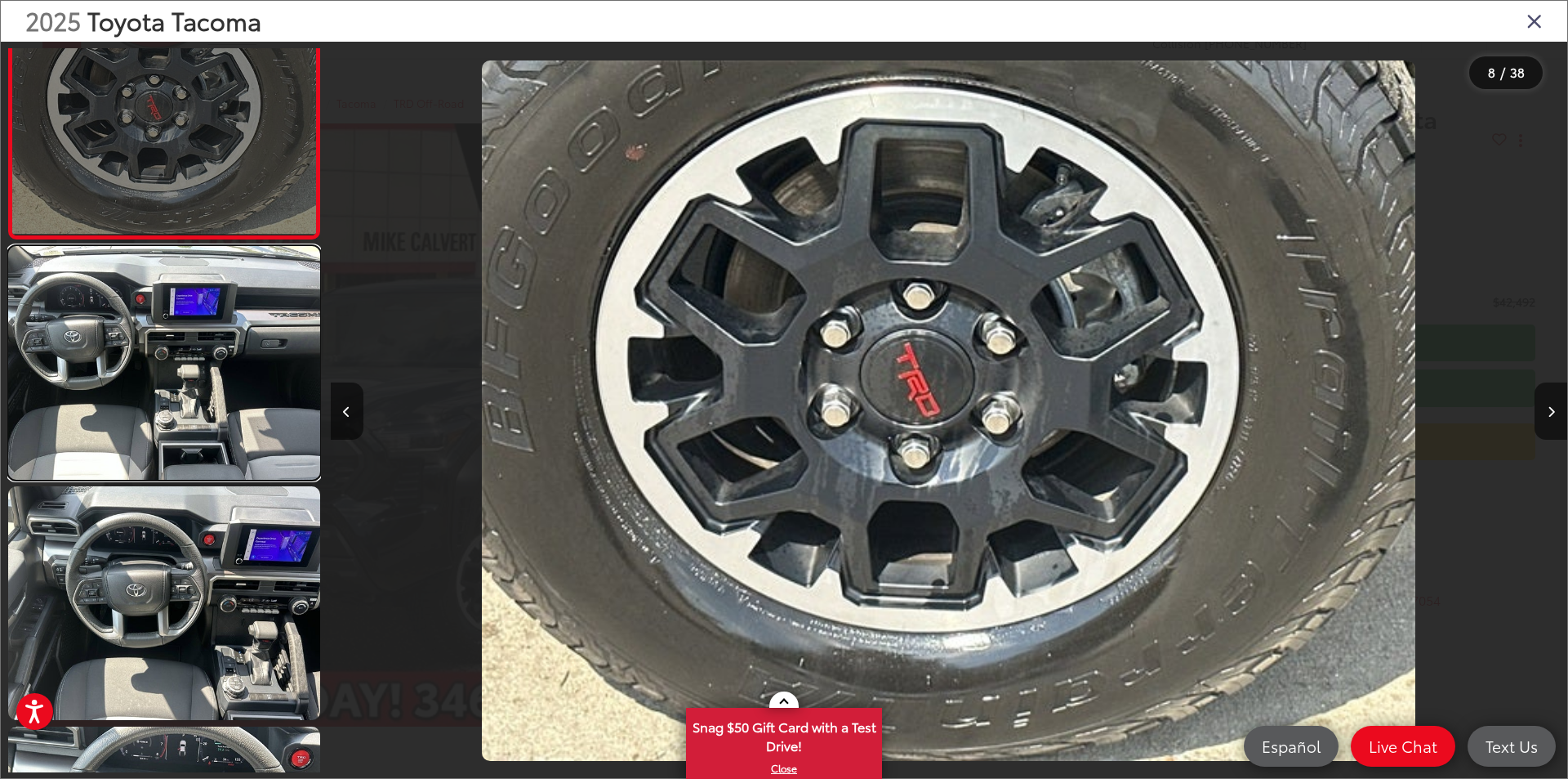
click at [224, 417] on link at bounding box center [164, 363] width 312 height 234
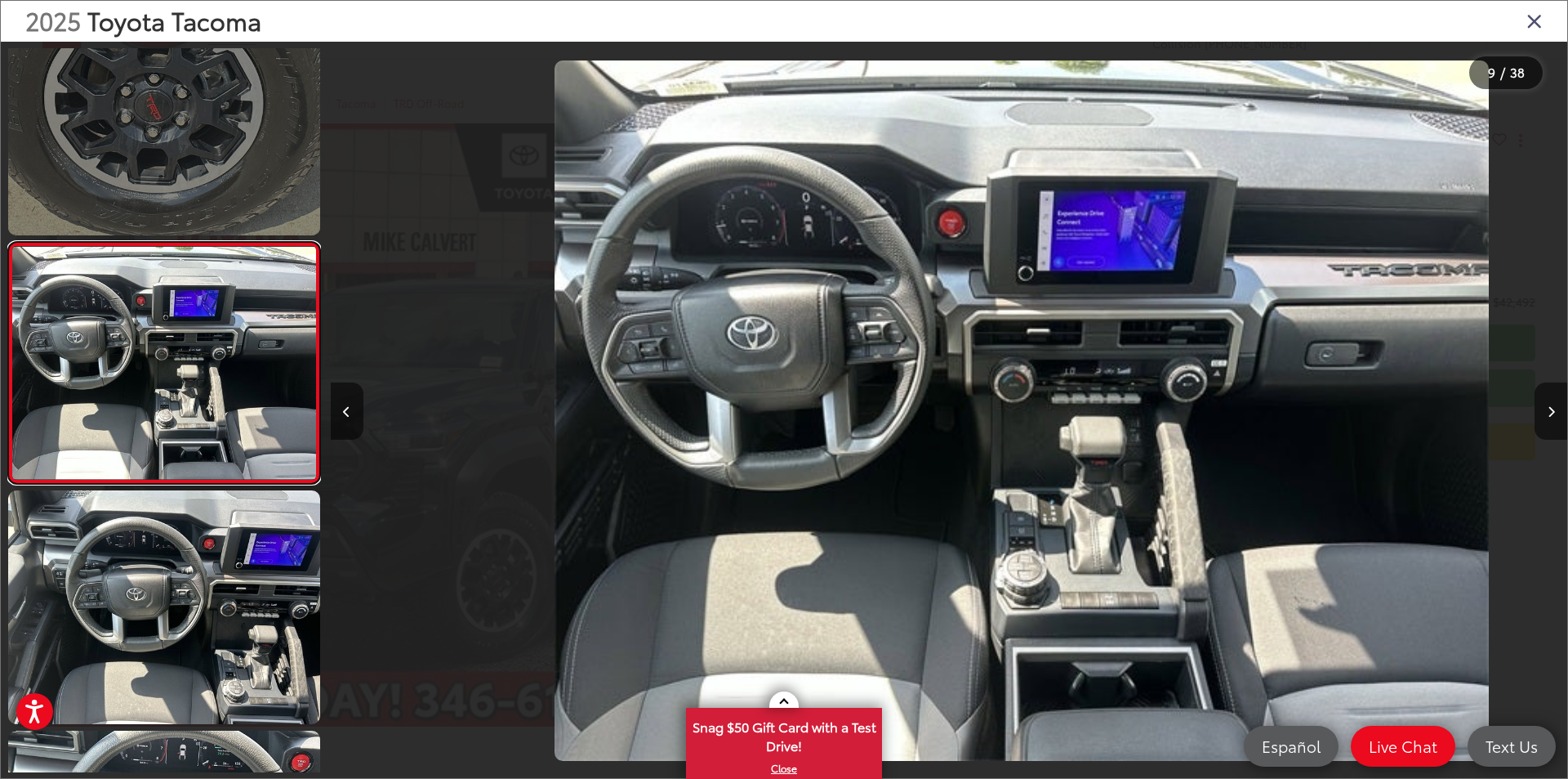
scroll to position [0, 9893]
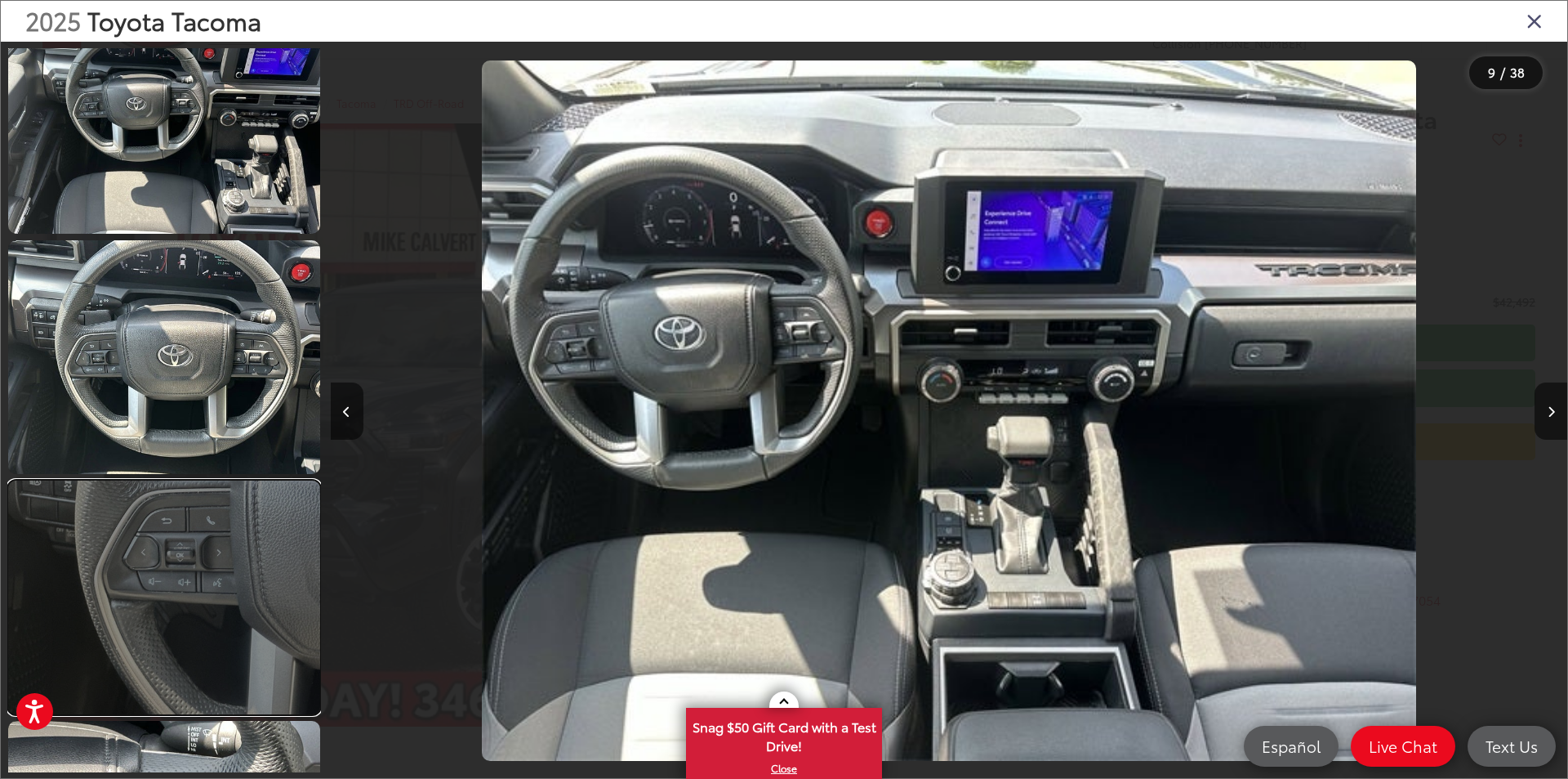
click at [242, 538] on link at bounding box center [164, 597] width 312 height 234
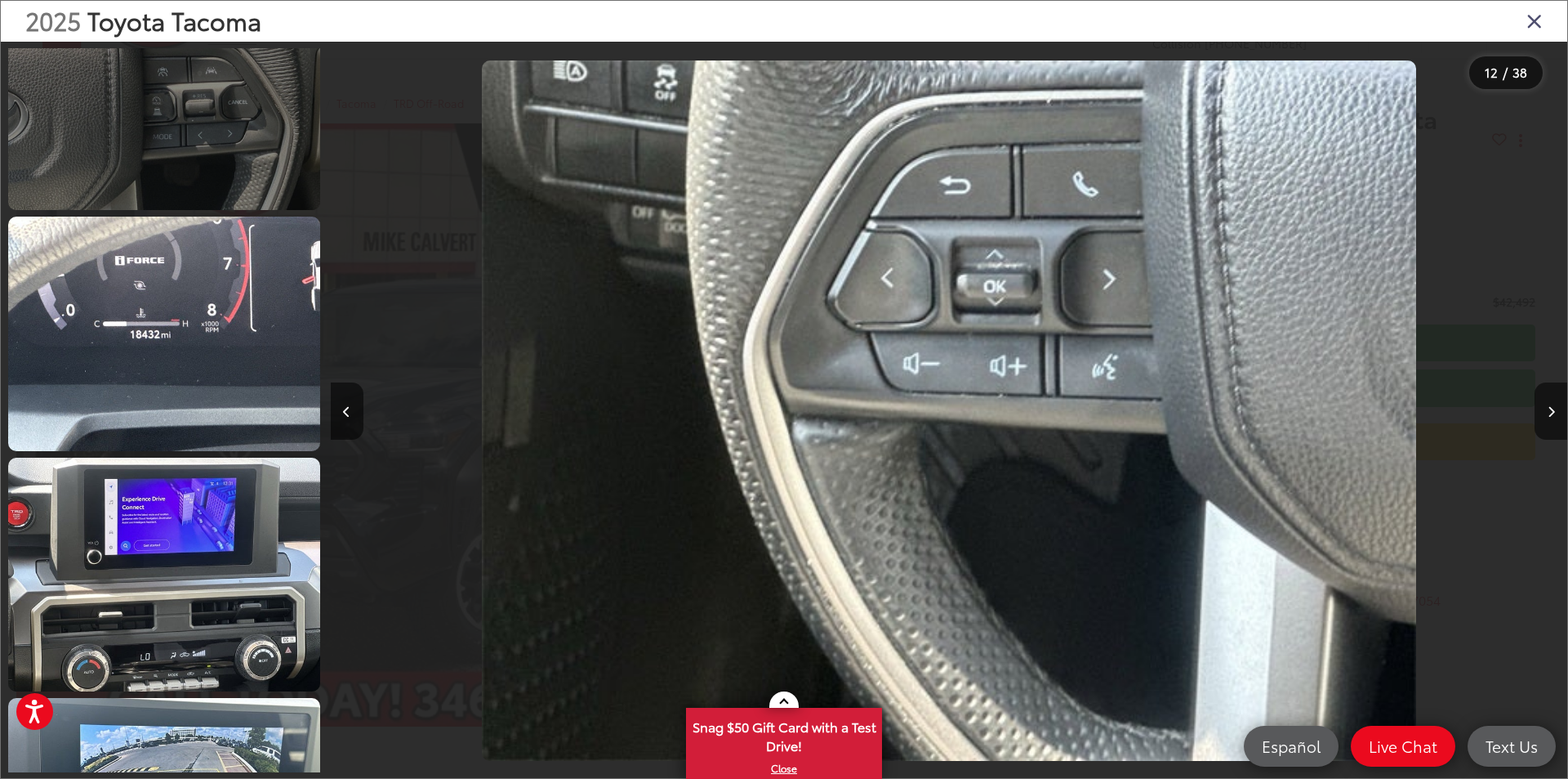
scroll to position [3187, 0]
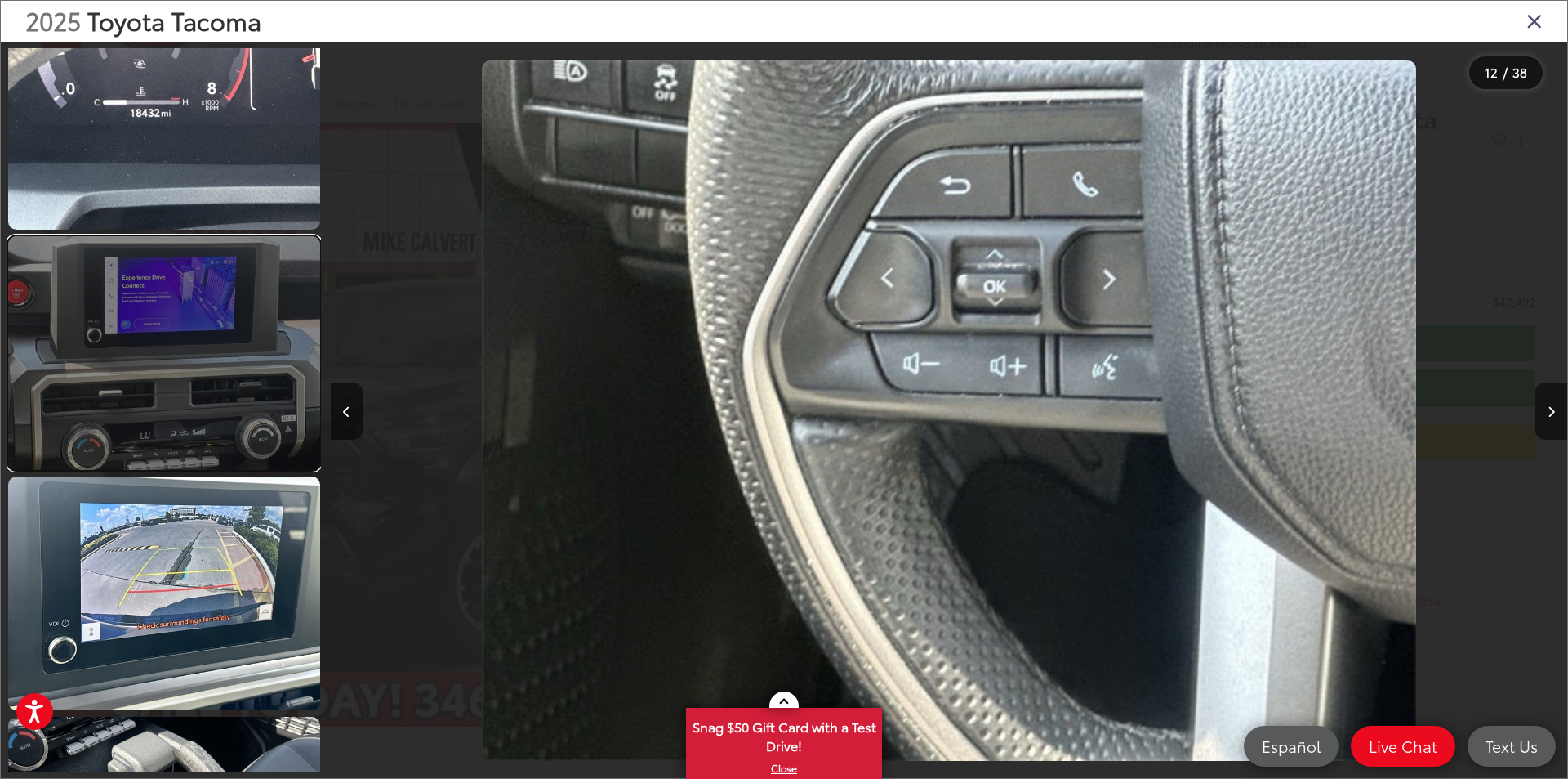
click at [264, 384] on link at bounding box center [164, 353] width 312 height 234
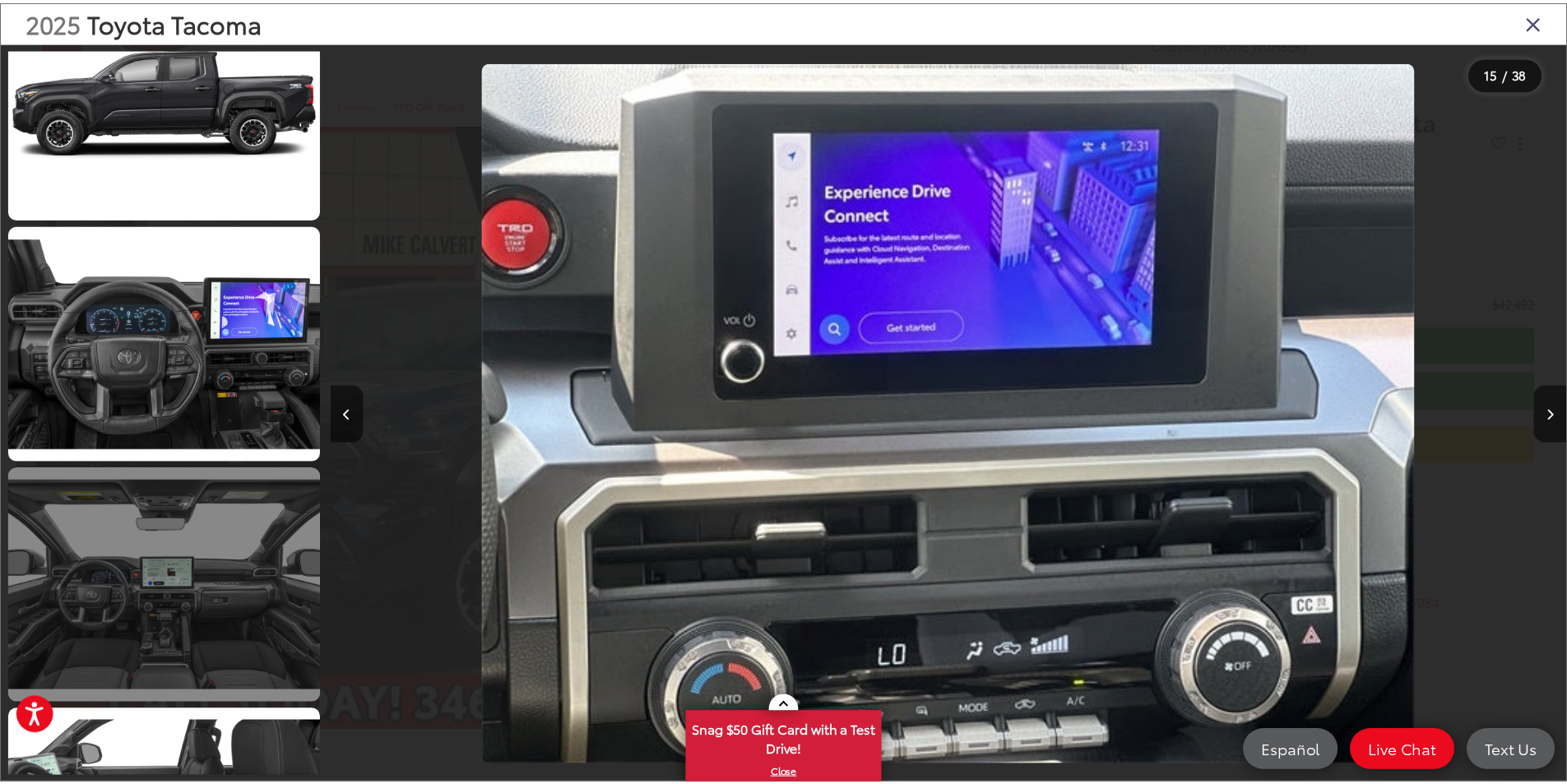
scroll to position [7305, 0]
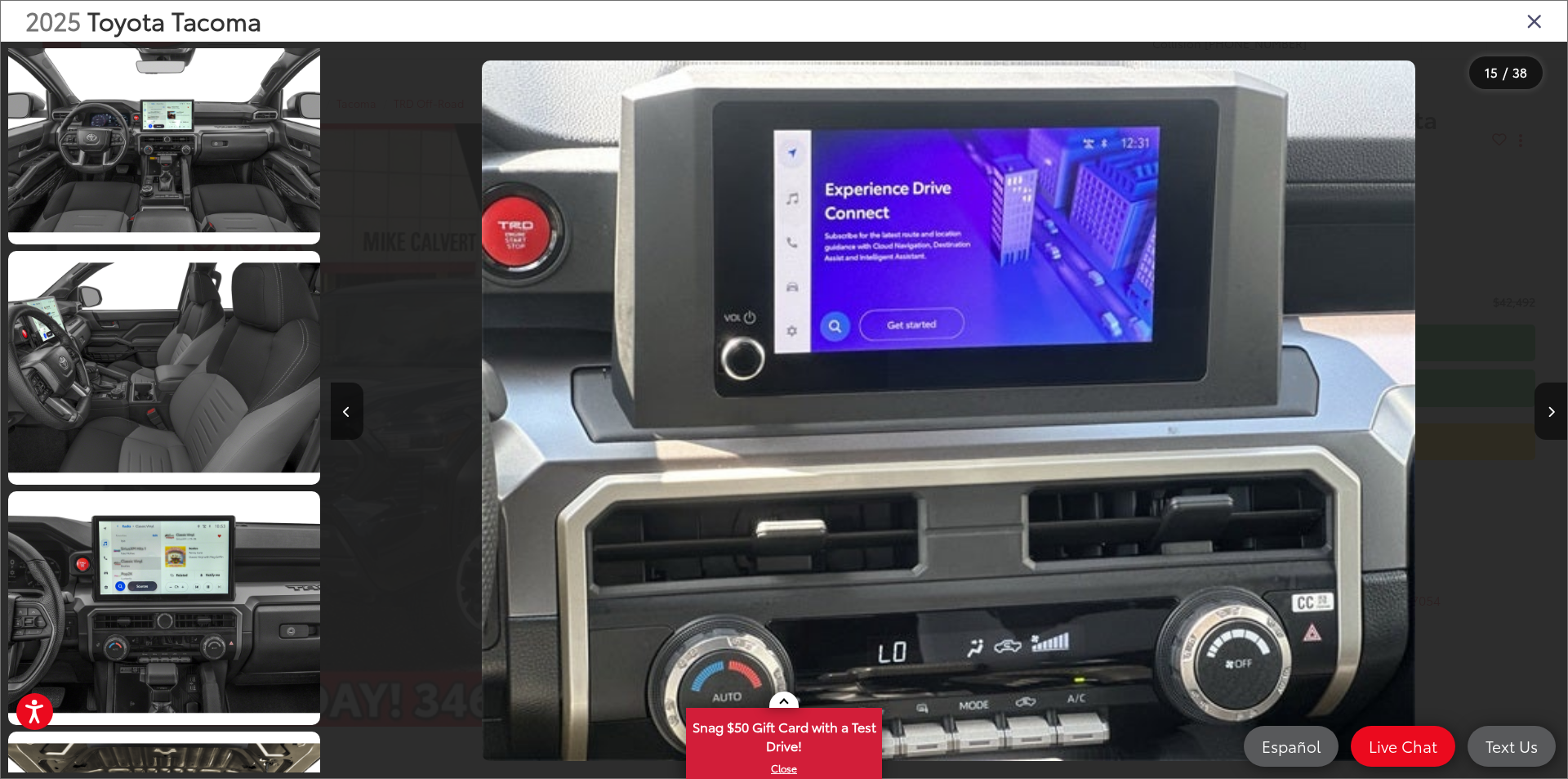
click at [1529, 18] on icon "Close gallery" at bounding box center [1534, 20] width 16 height 21
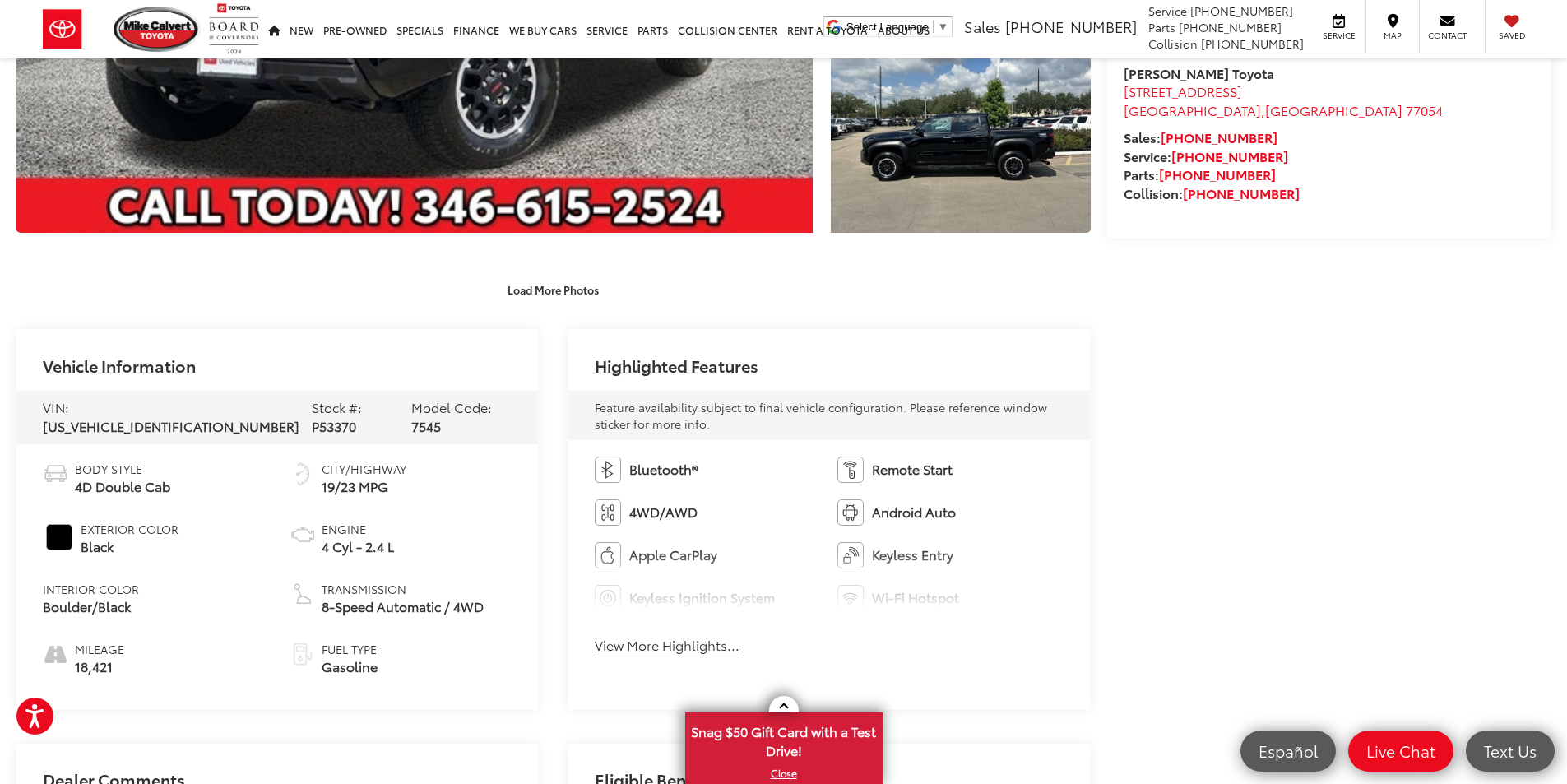
scroll to position [0, 0]
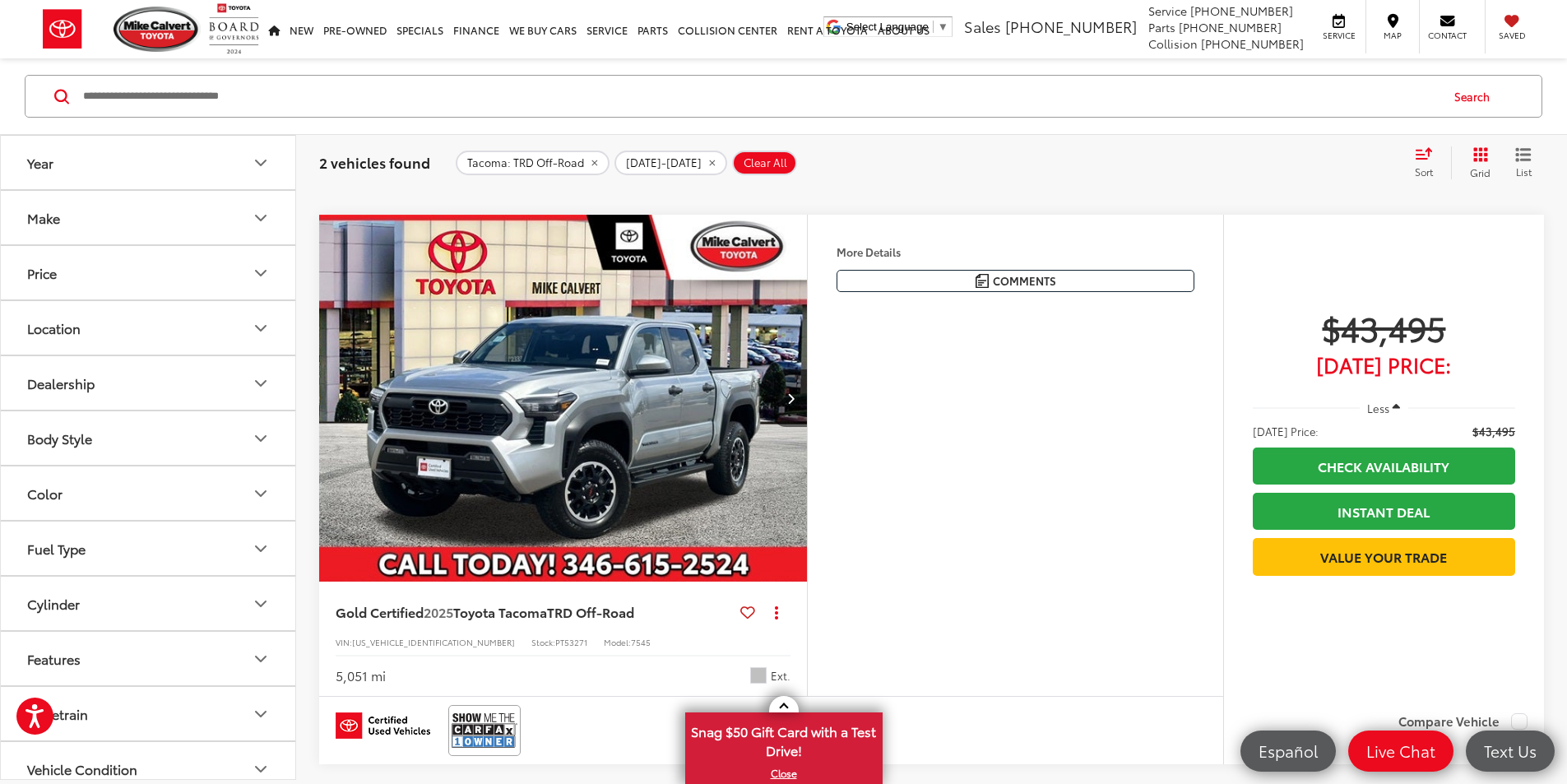
scroll to position [888, 0]
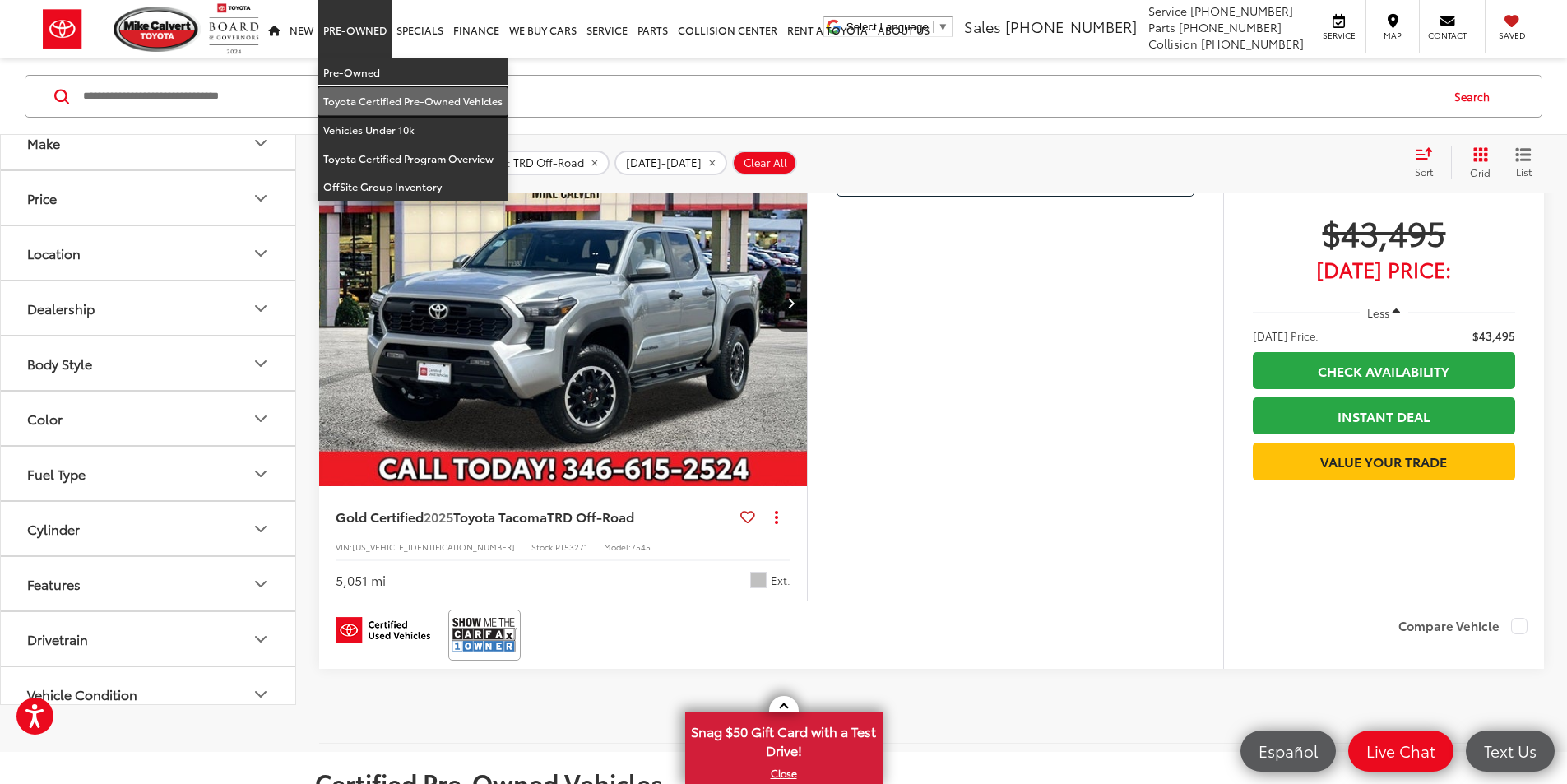
click at [394, 95] on link "Toyota Certified Pre-Owned Vehicles" at bounding box center [413, 102] width 189 height 29
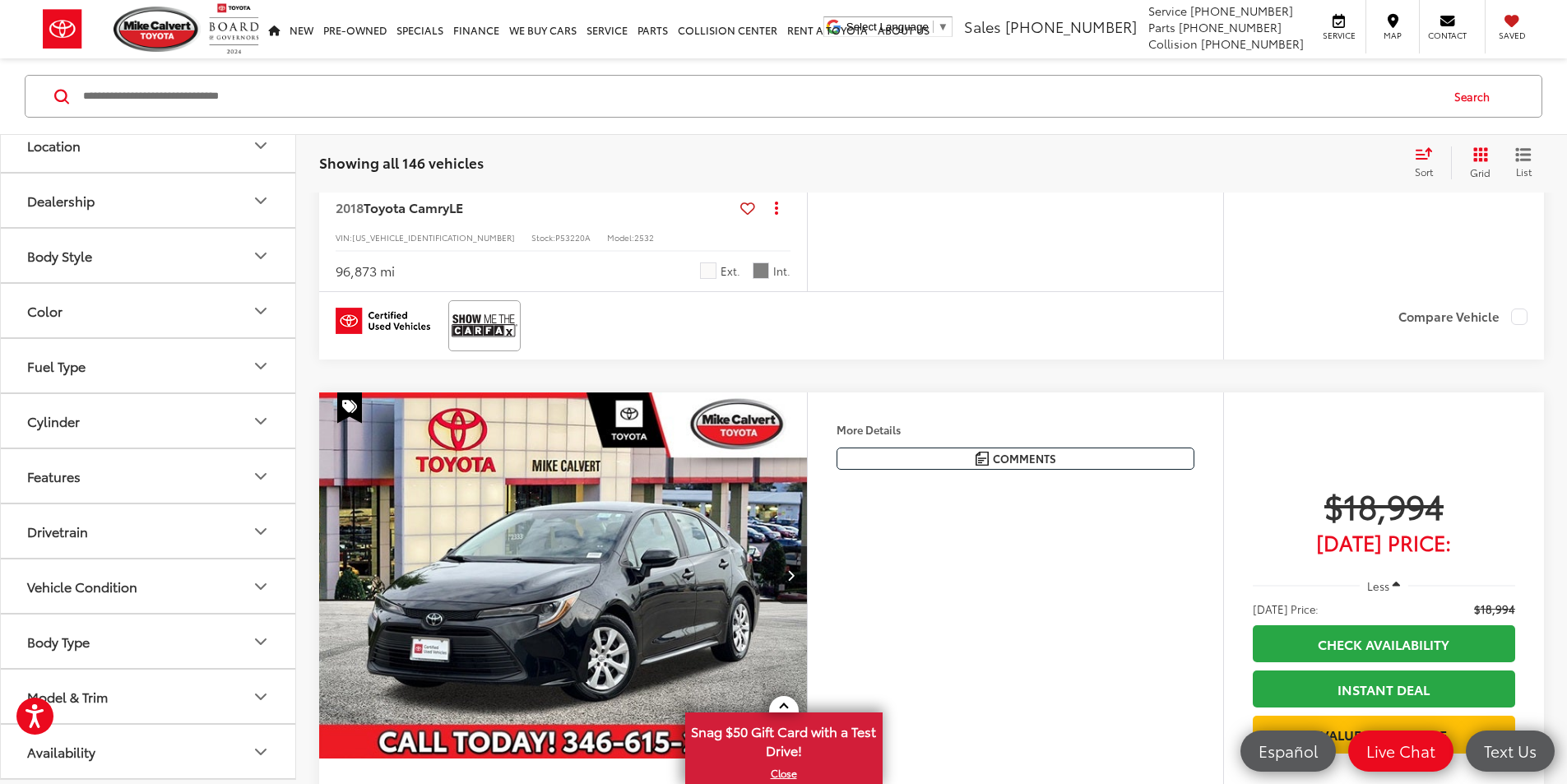
scroll to position [1234, 0]
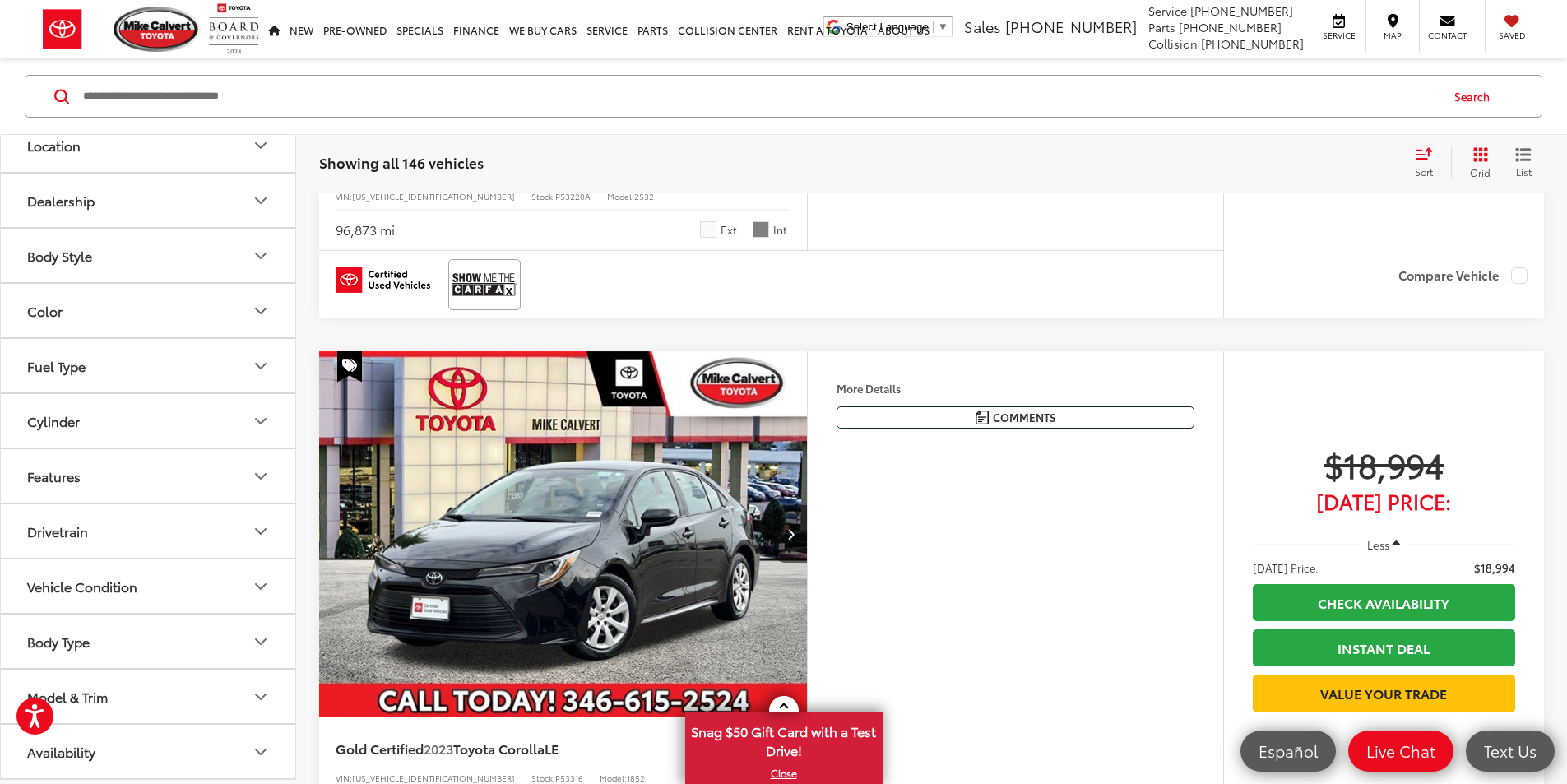
click at [260, 704] on icon "Model & Trim" at bounding box center [260, 696] width 19 height 19
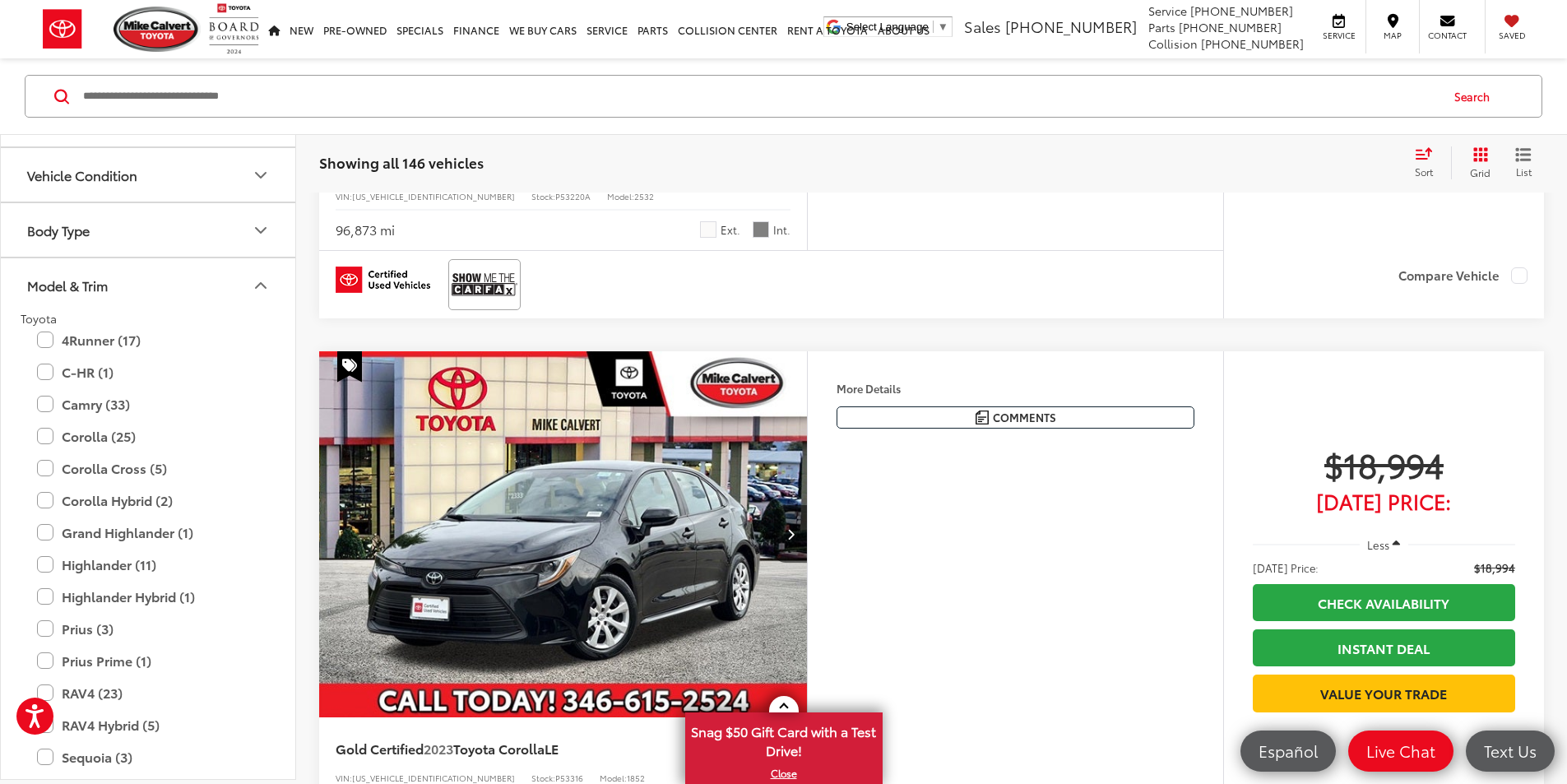
scroll to position [788, 0]
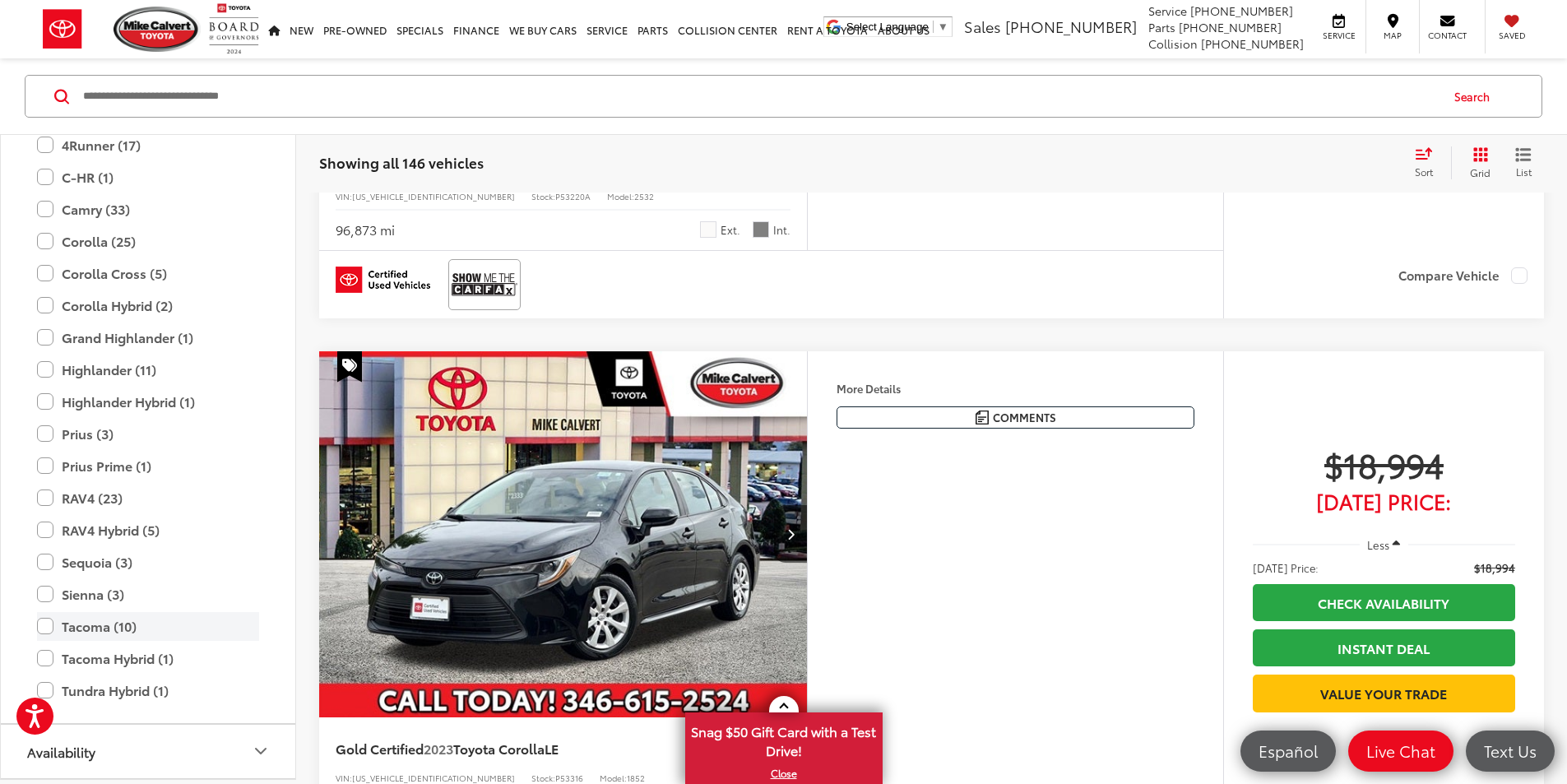
click at [47, 627] on label "Tacoma (10)" at bounding box center [148, 627] width 222 height 29
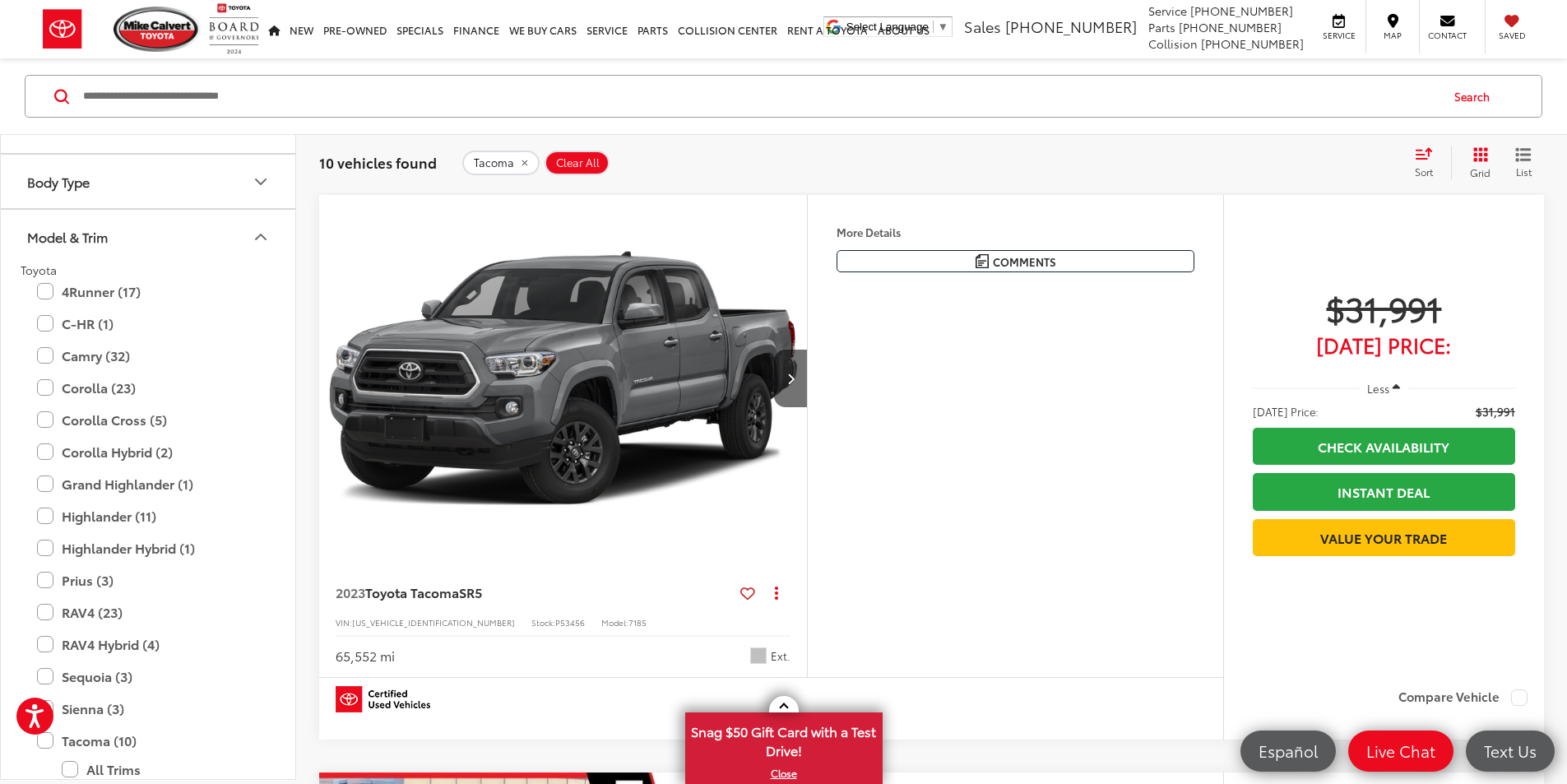
scroll to position [611, 0]
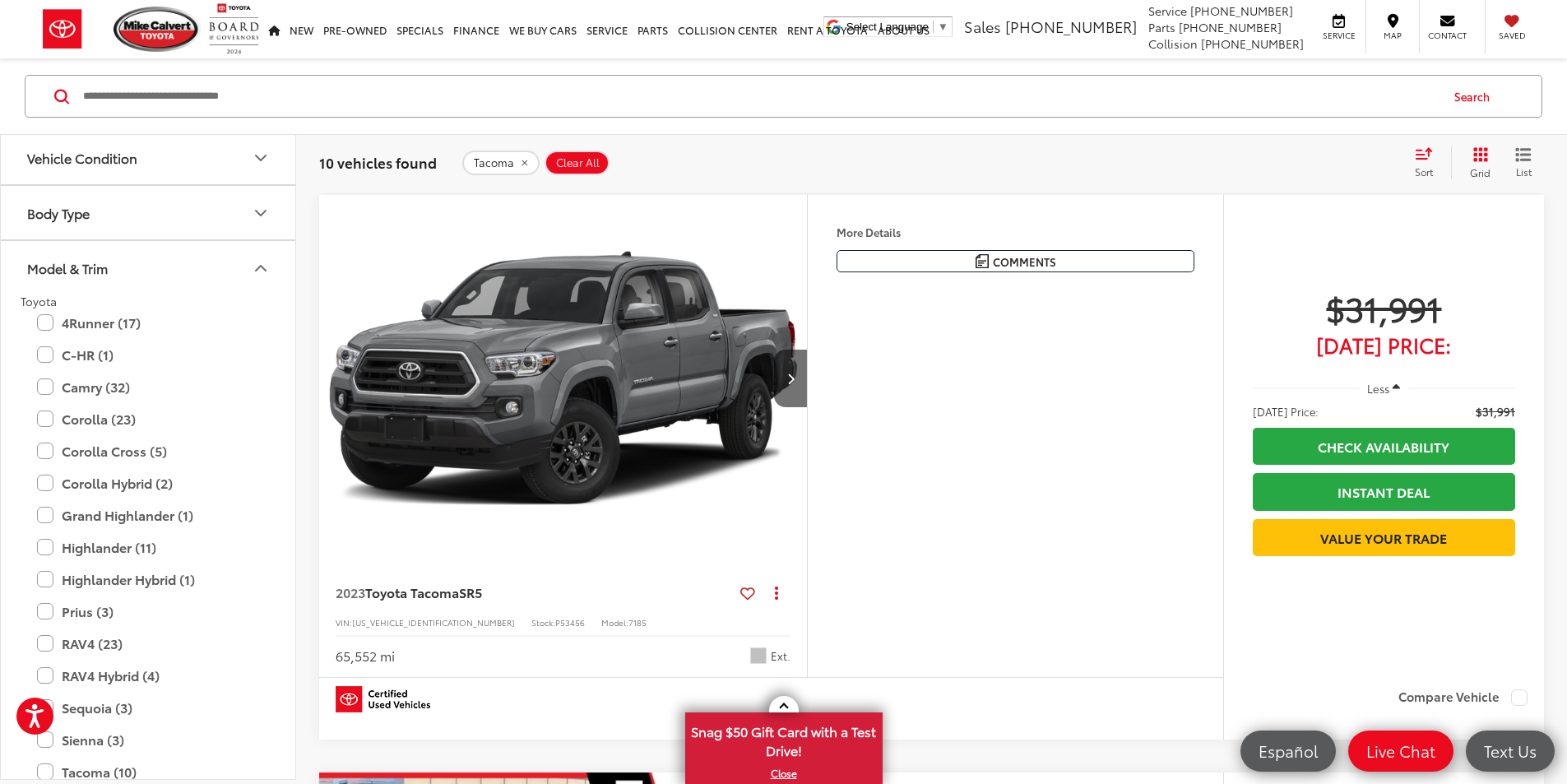
click at [175, 273] on button "Model & Trim" at bounding box center [149, 268] width 296 height 53
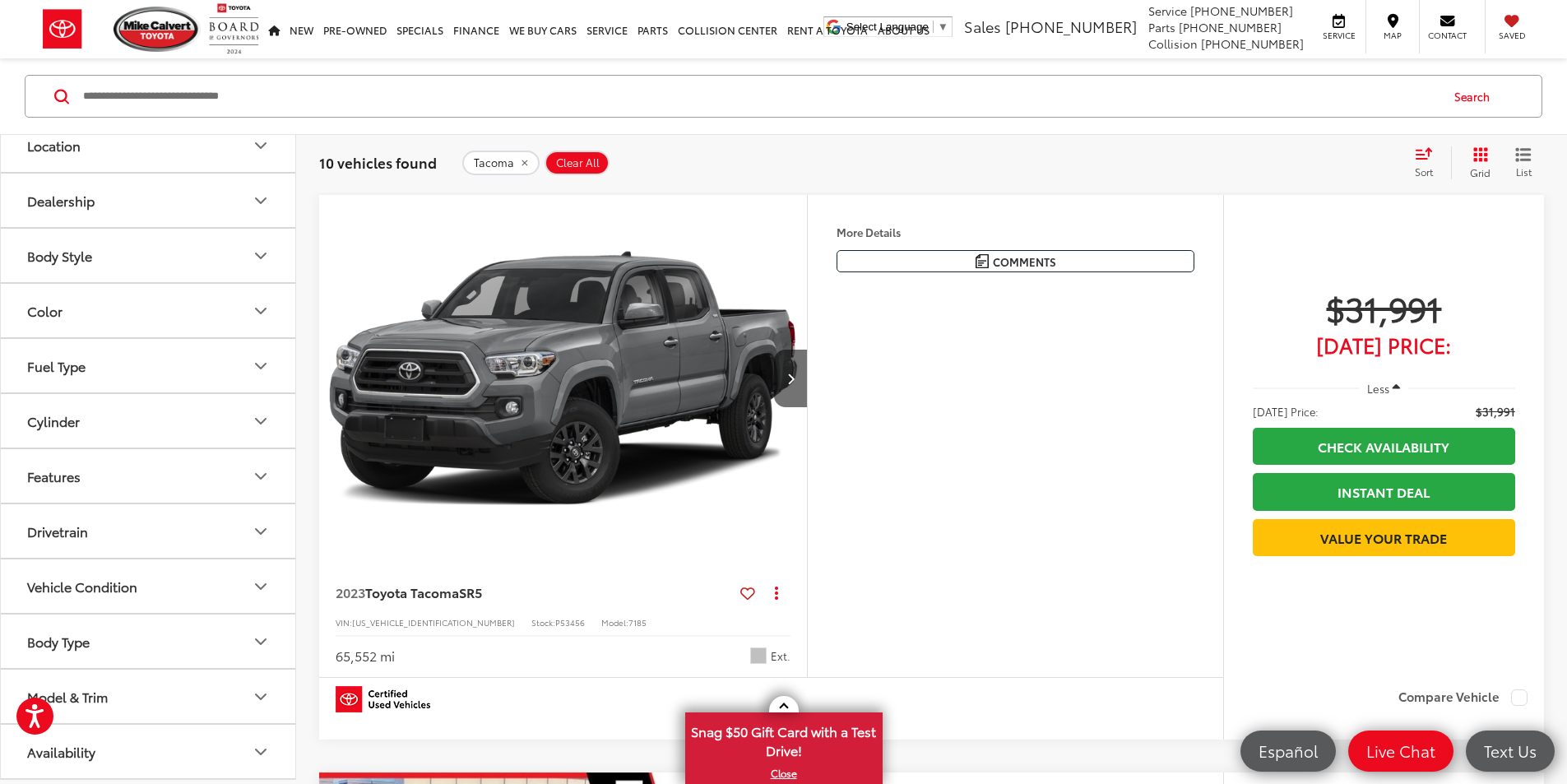
click at [258, 525] on icon "Drivetrain" at bounding box center [260, 531] width 19 height 19
click at [33, 568] on label "4WD (6)" at bounding box center [55, 571] width 69 height 27
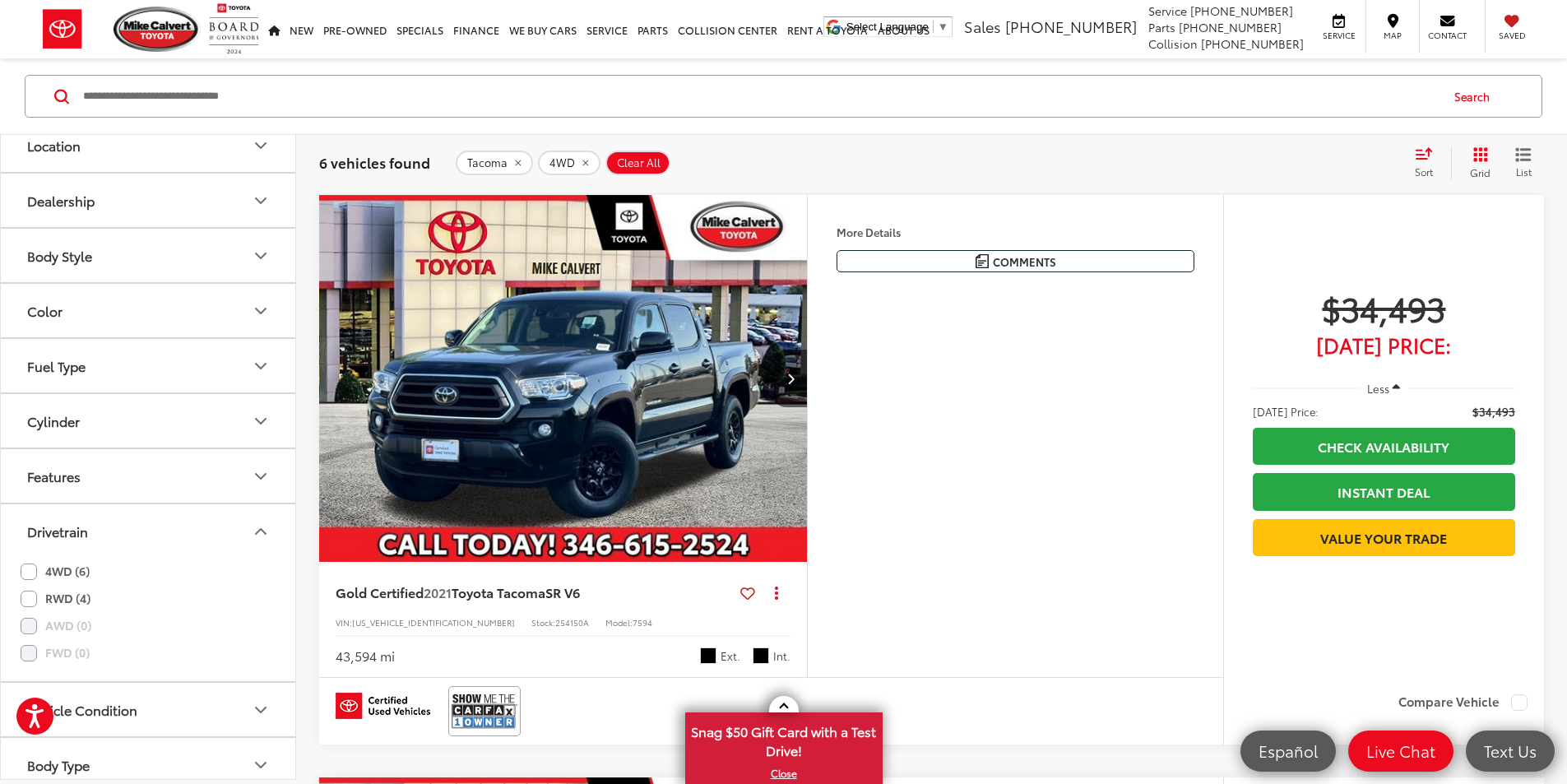
click at [259, 530] on icon "Drivetrain" at bounding box center [261, 532] width 10 height 5
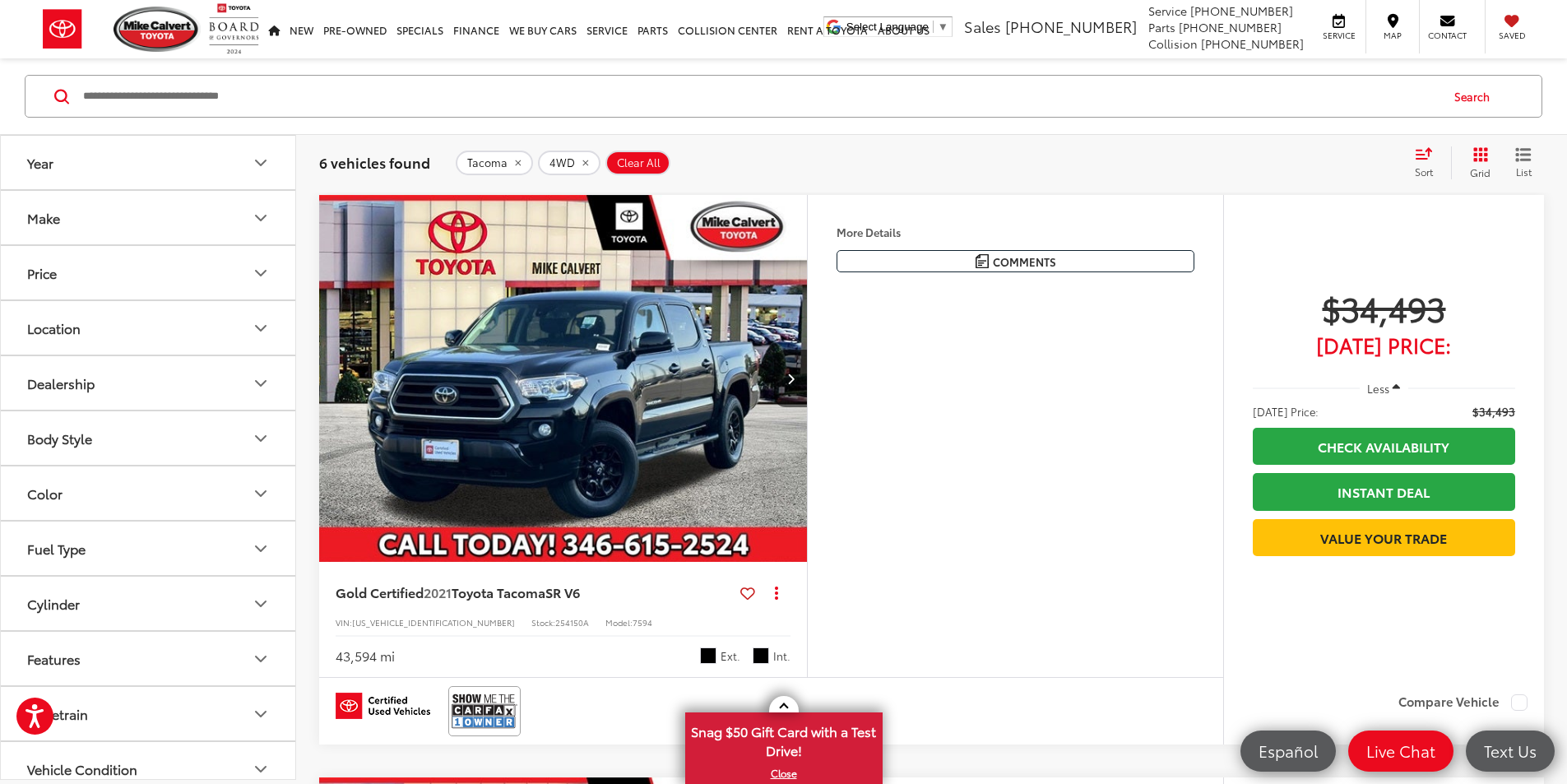
click at [264, 158] on icon "Year" at bounding box center [260, 163] width 19 height 19
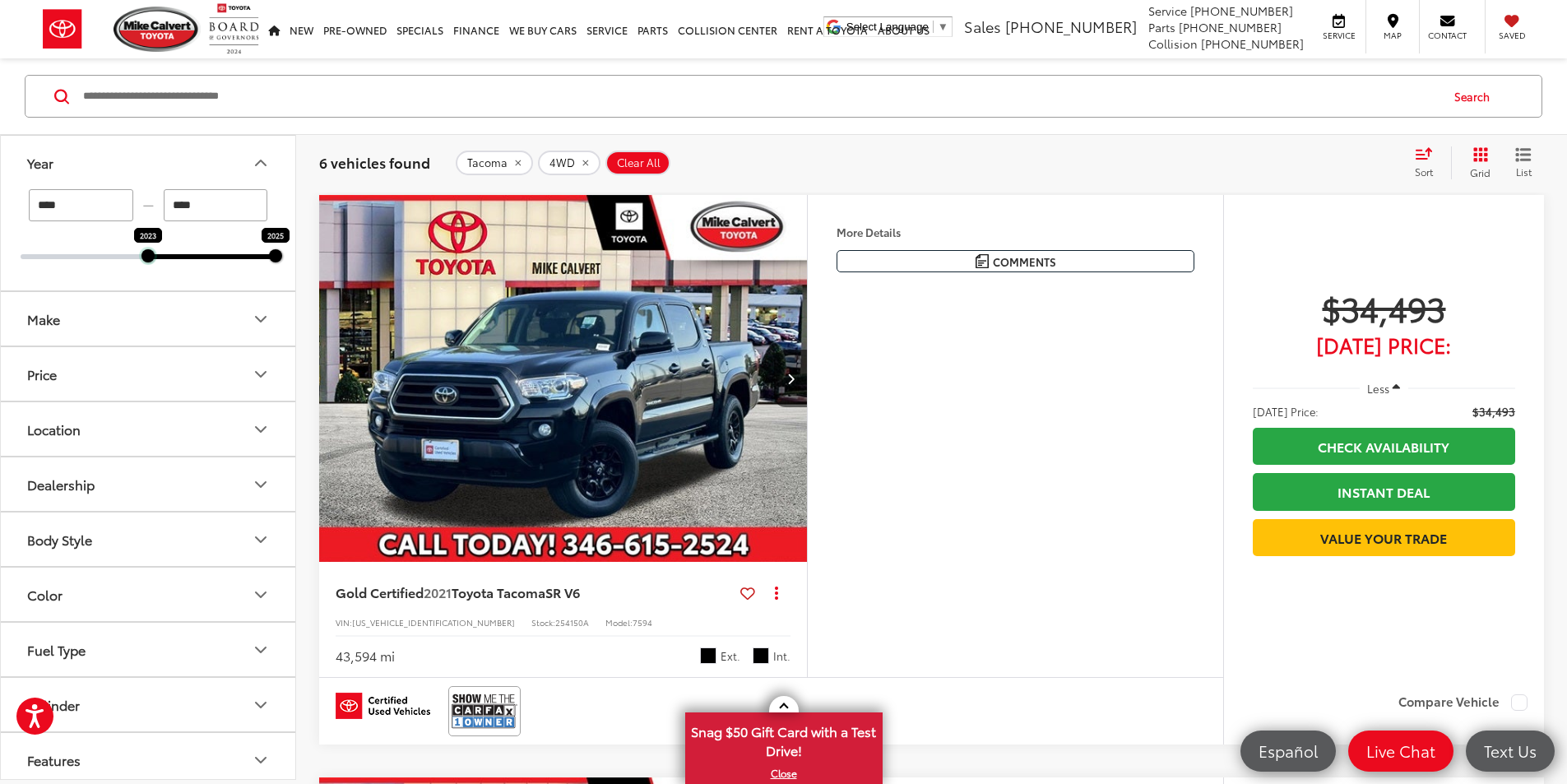
drag, startPoint x: 23, startPoint y: 251, endPoint x: 124, endPoint y: 256, distance: 101.1
click at [124, 256] on div "2023 2025" at bounding box center [147, 257] width 255 height 5
type input "****"
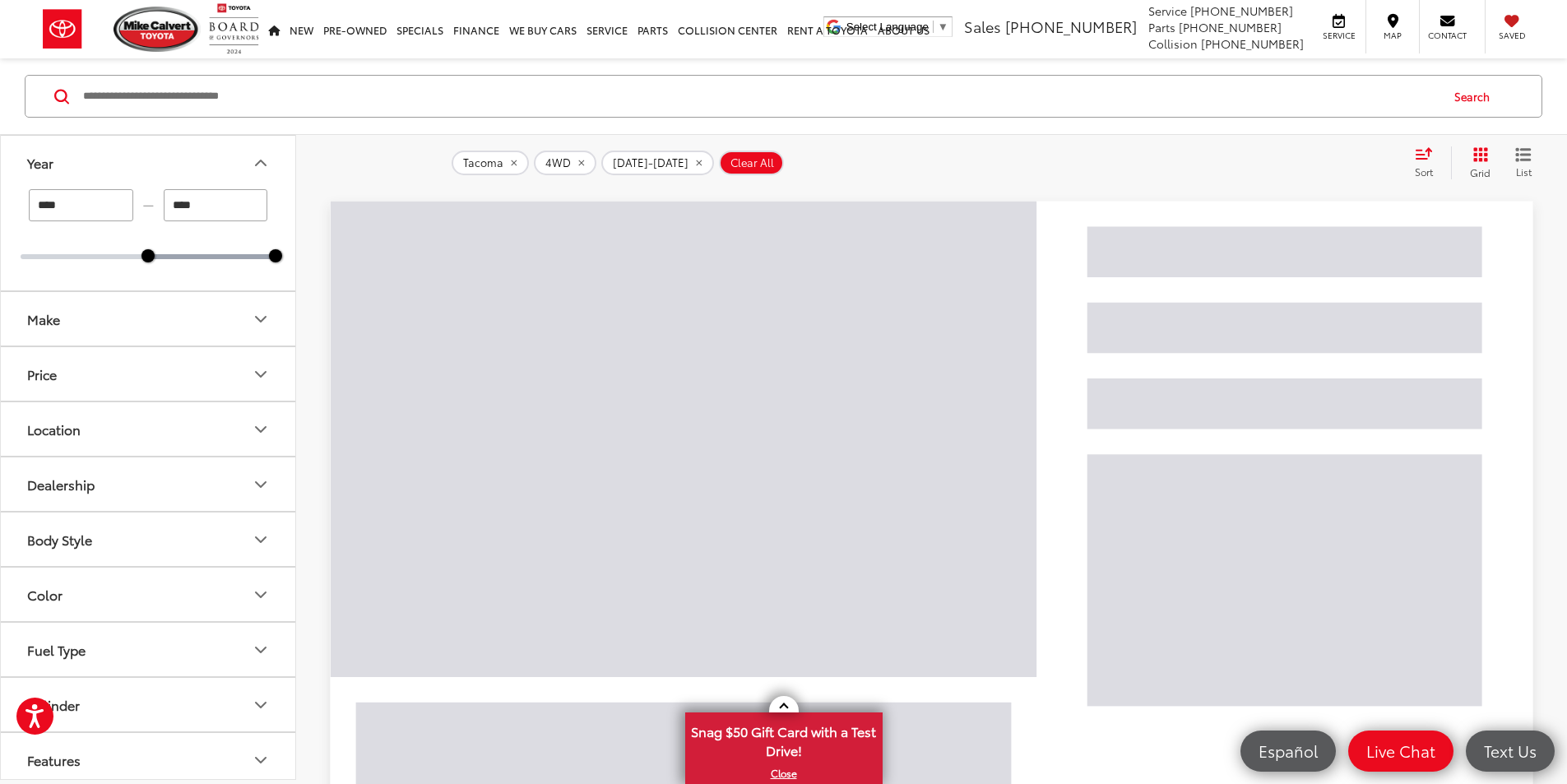
click at [264, 159] on icon "Year" at bounding box center [260, 163] width 19 height 19
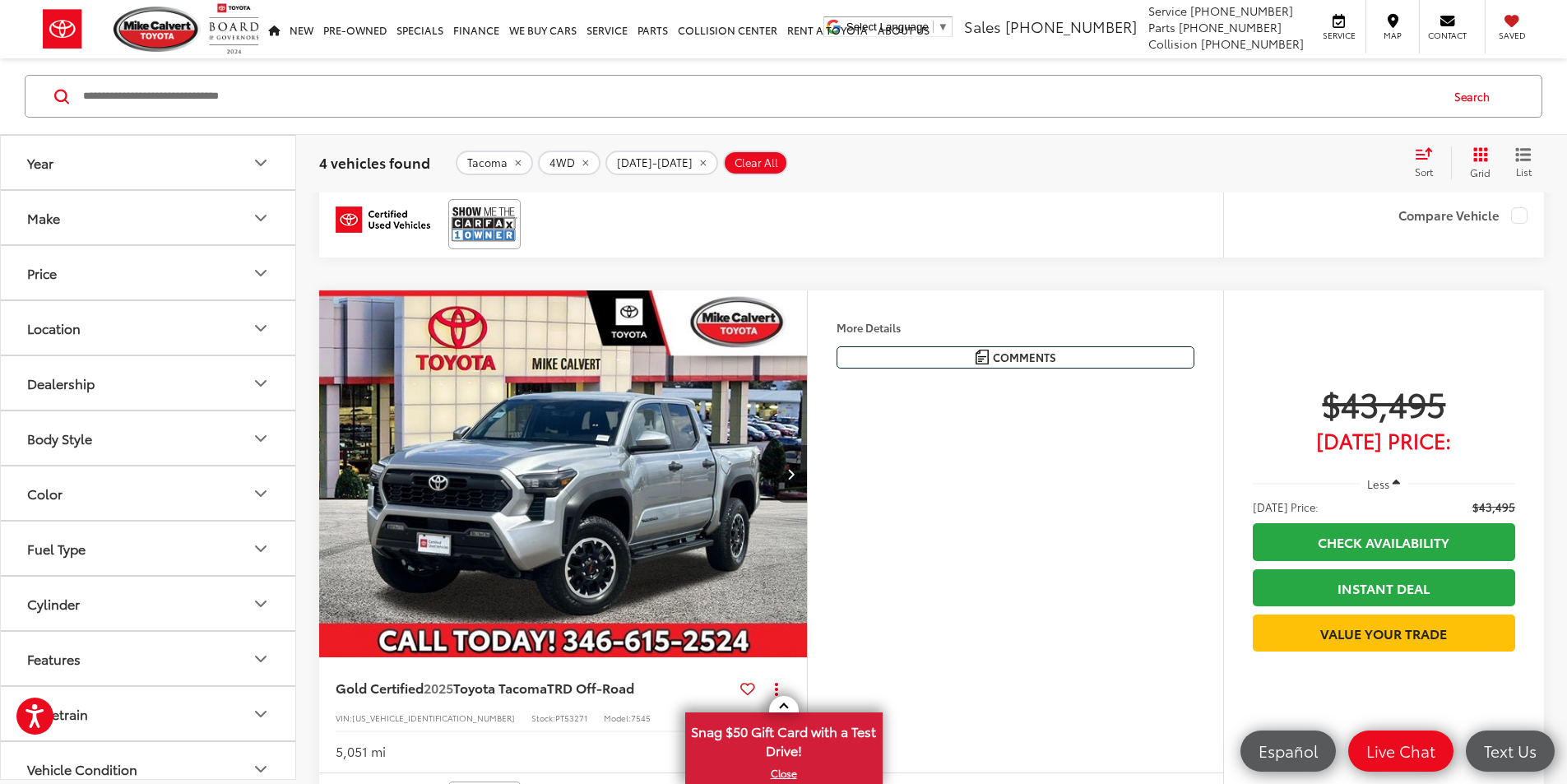
scroll to position [1875, 0]
